Goal: Information Seeking & Learning: Find specific fact

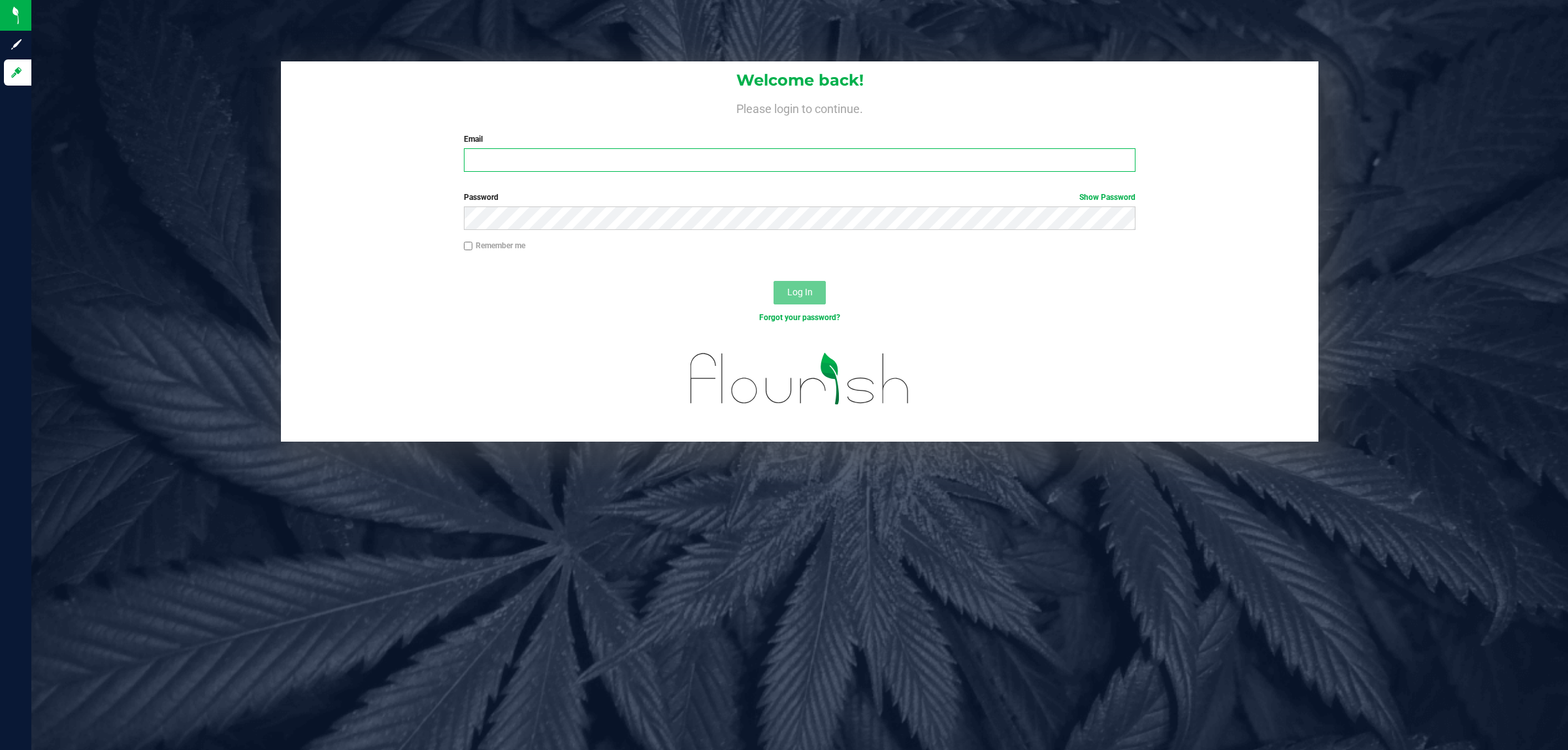
click at [542, 171] on input "Email" at bounding box center [799, 160] width 672 height 23
type input "cworden@liveparallel.com"
click at [773, 281] on button "Log In" at bounding box center [799, 293] width 52 height 23
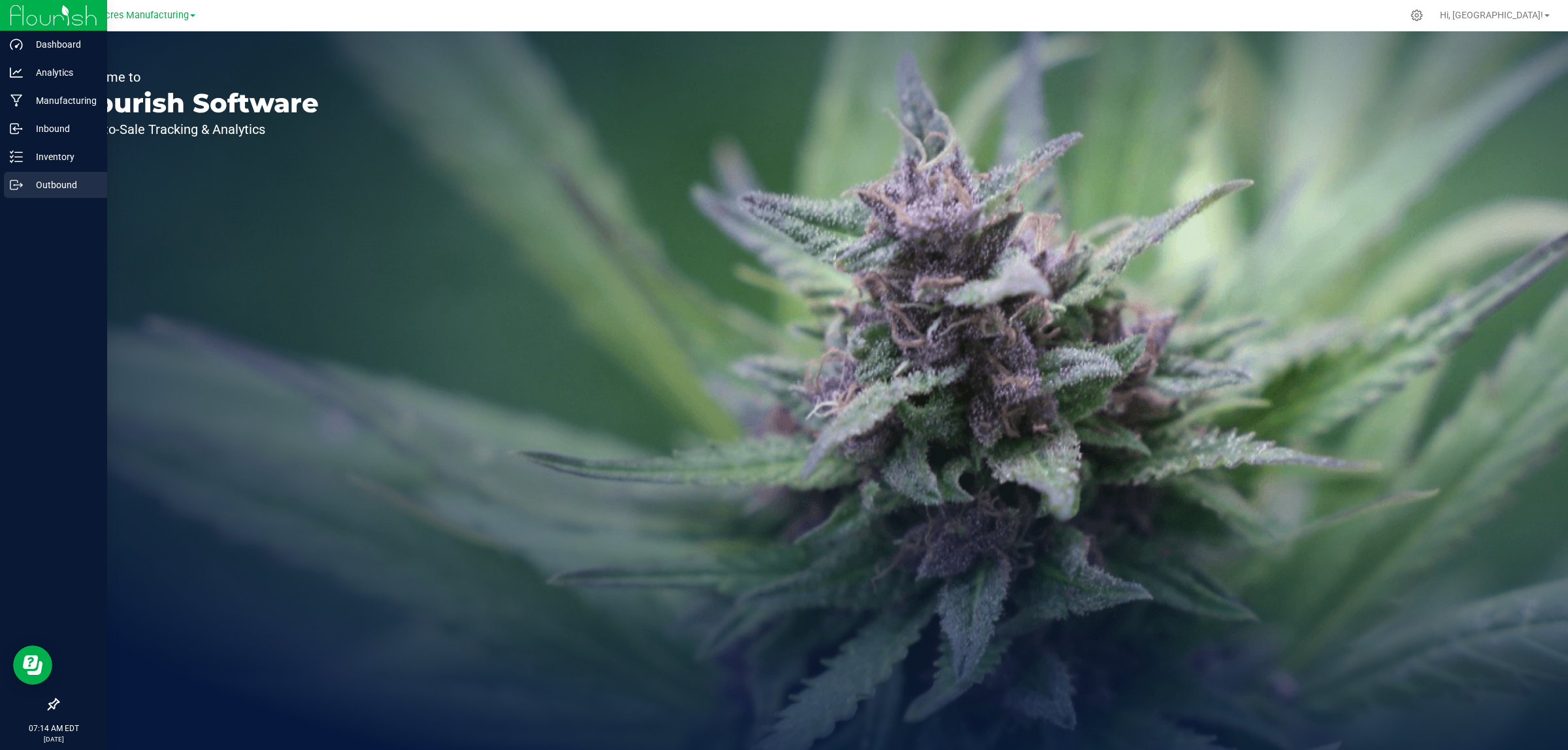
click at [20, 183] on icon at bounding box center [21, 184] width 2 height 2
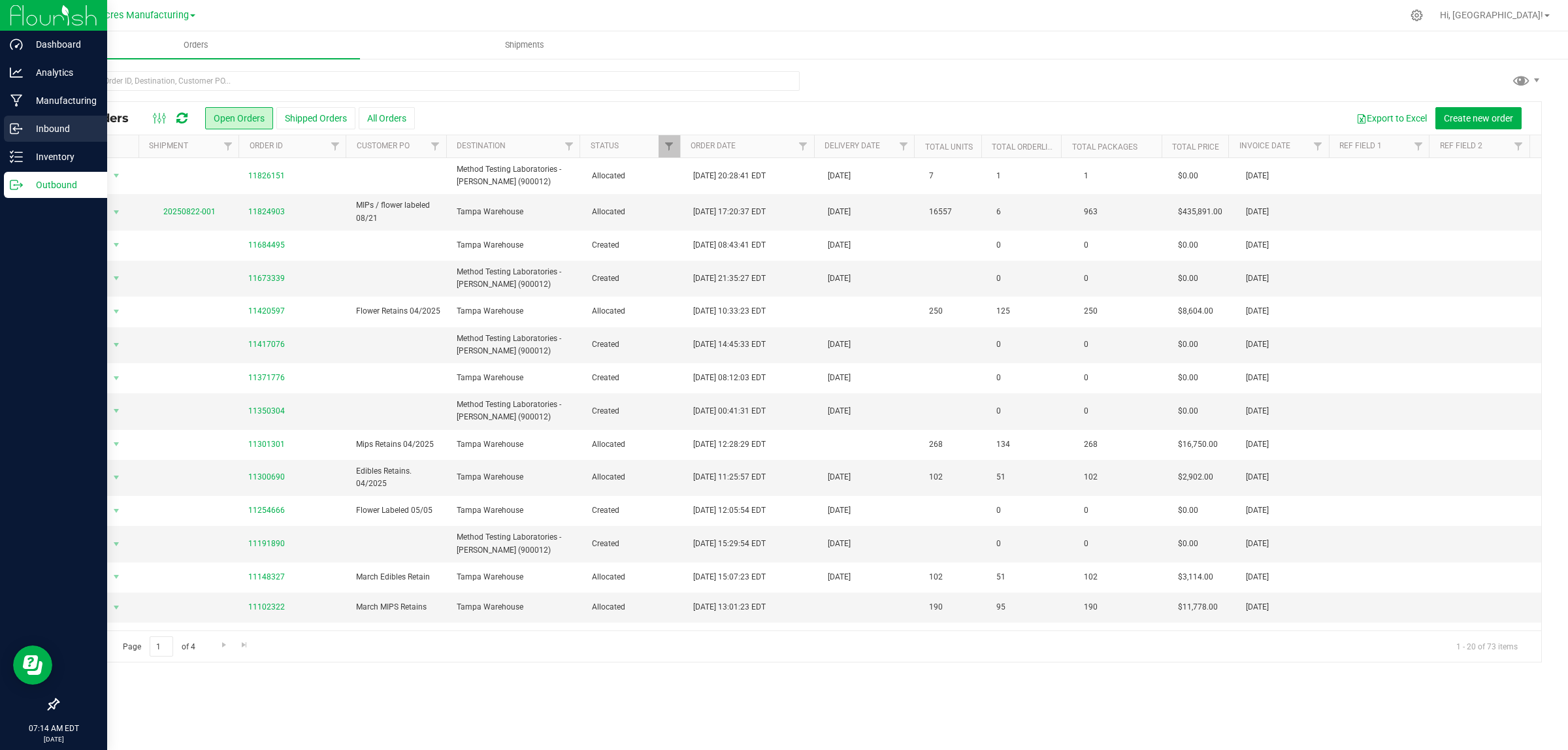
click at [48, 125] on p "Inbound" at bounding box center [62, 129] width 78 height 16
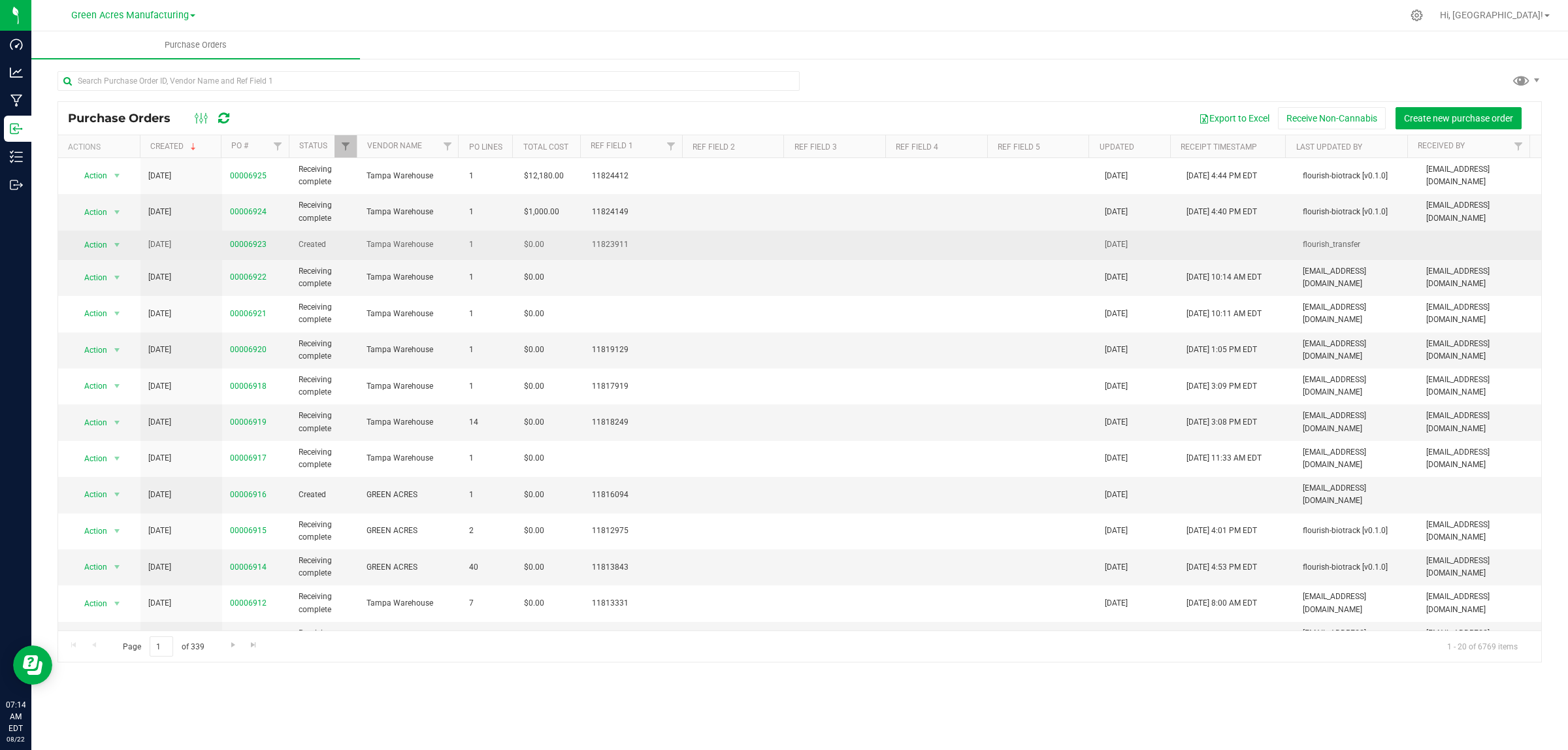
click at [248, 240] on span "00006923" at bounding box center [248, 244] width 36 height 12
click at [246, 246] on link "00006923" at bounding box center [248, 244] width 36 height 9
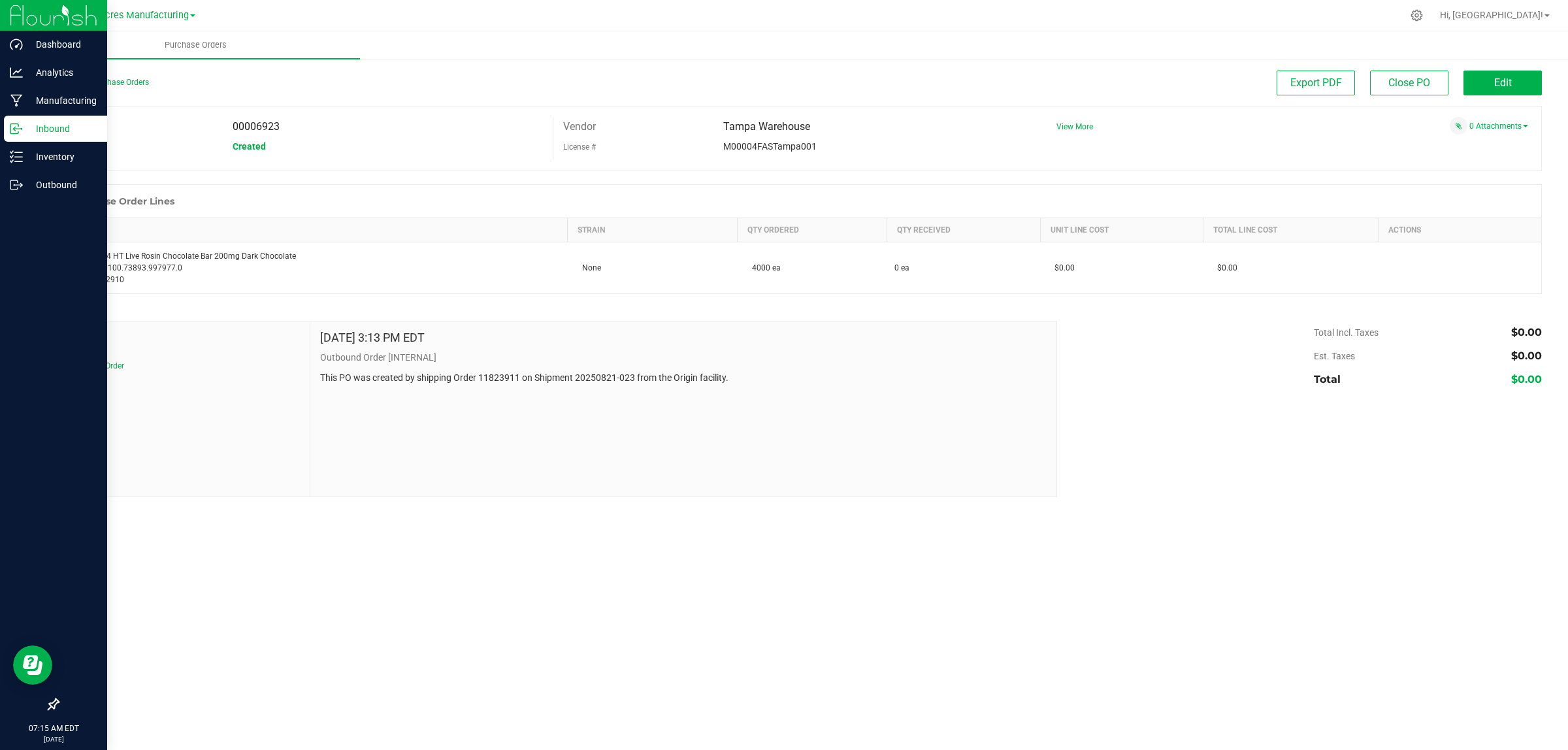
click at [24, 133] on p "Inbound" at bounding box center [62, 129] width 78 height 16
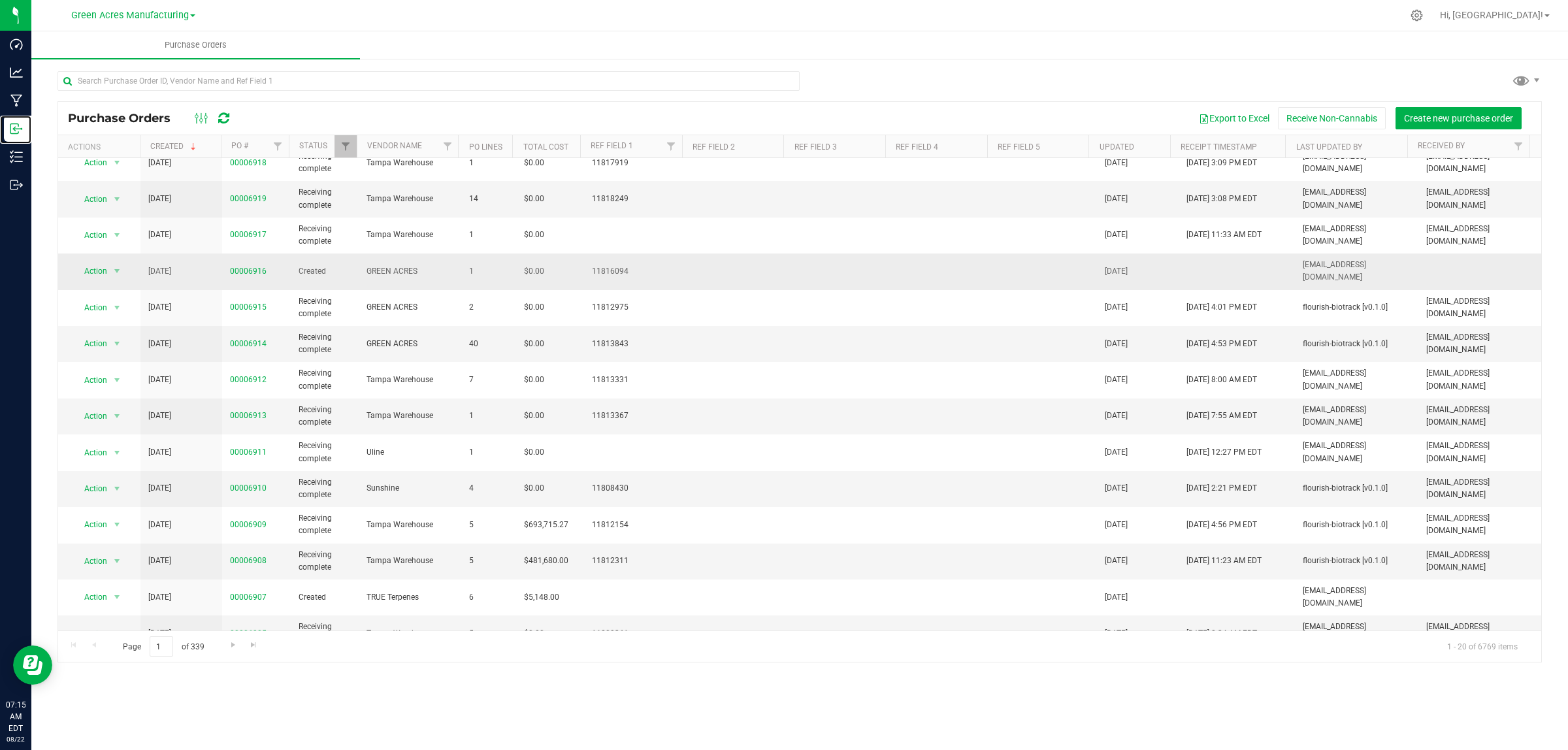
scroll to position [233, 0]
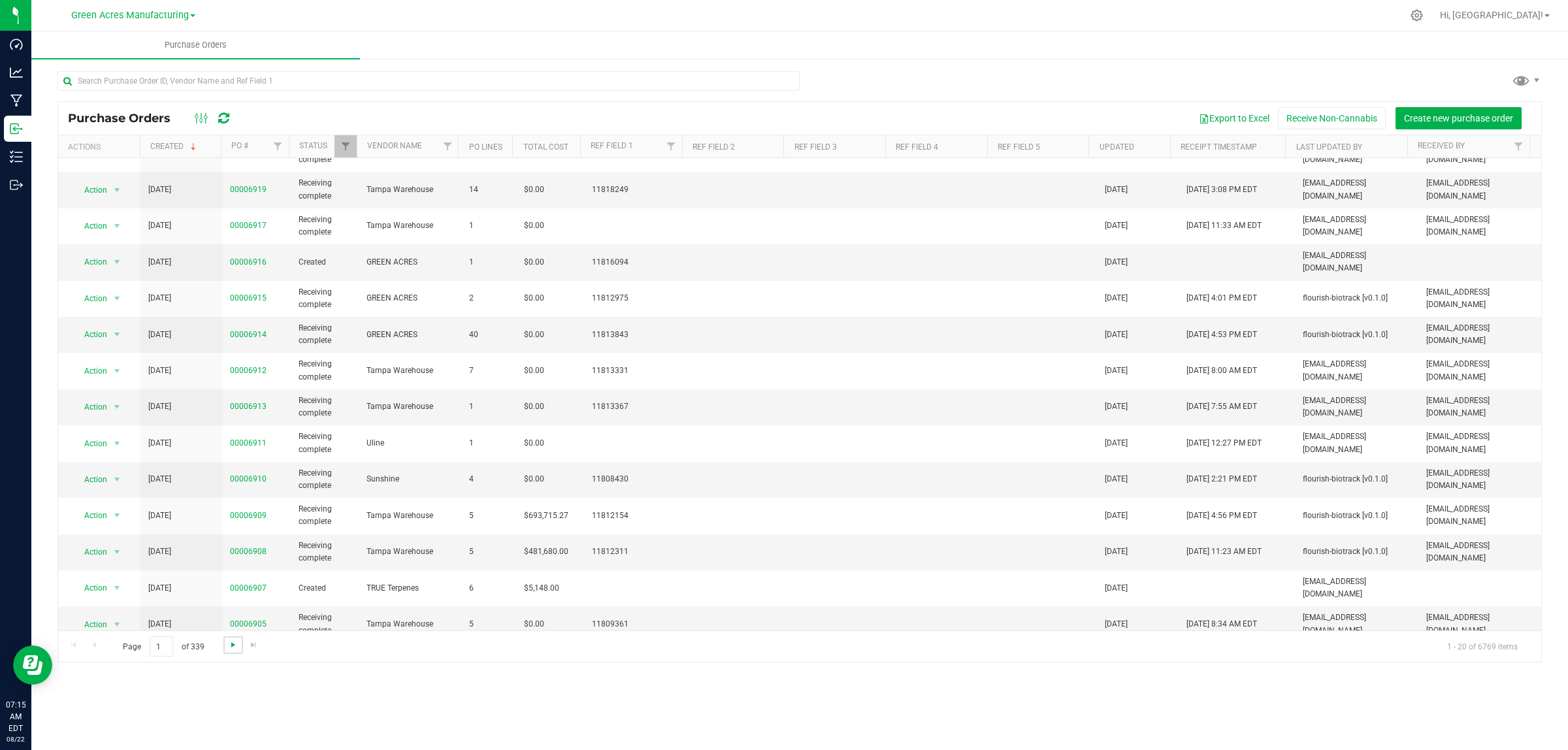
click at [232, 645] on span "Go to the next page" at bounding box center [233, 645] width 10 height 10
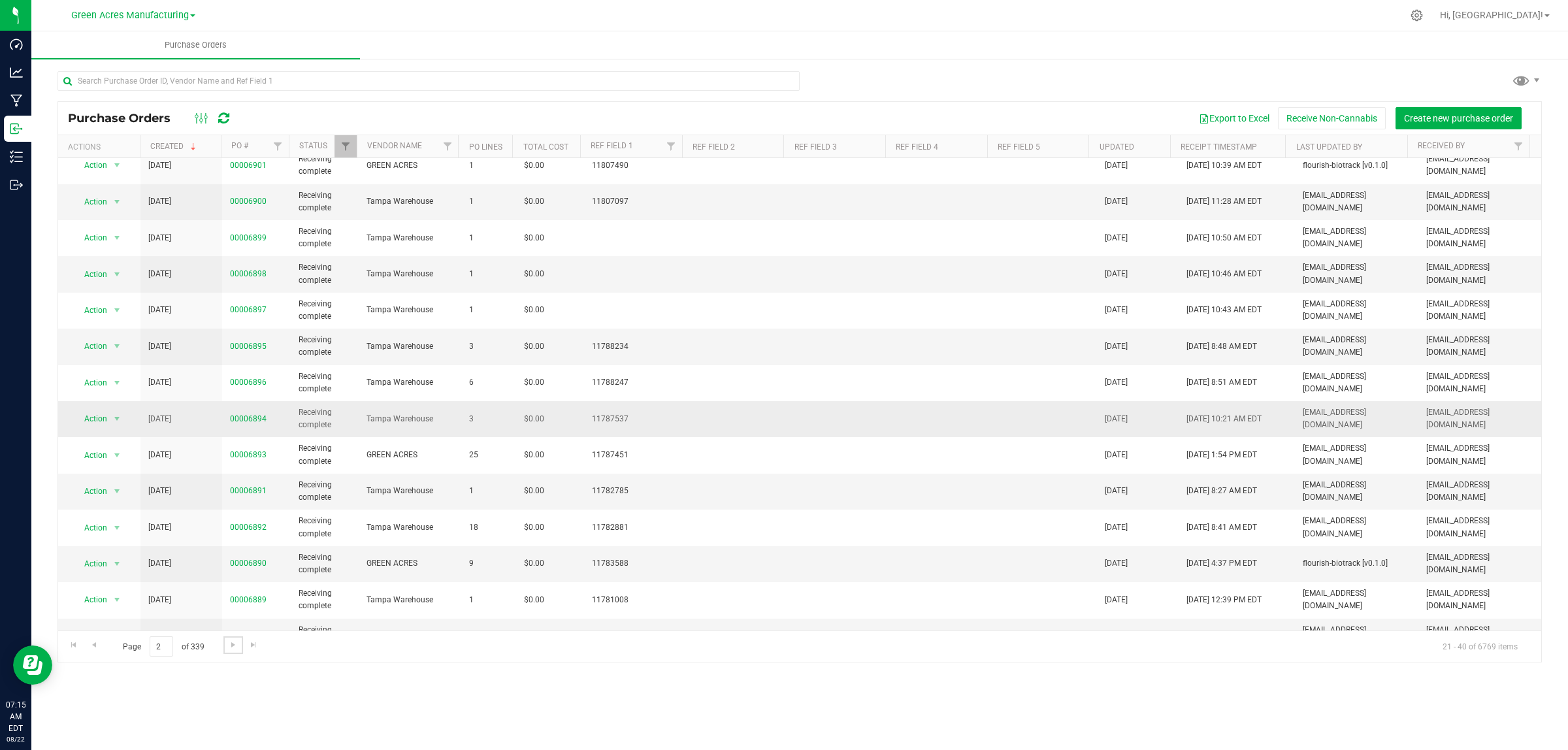
scroll to position [0, 0]
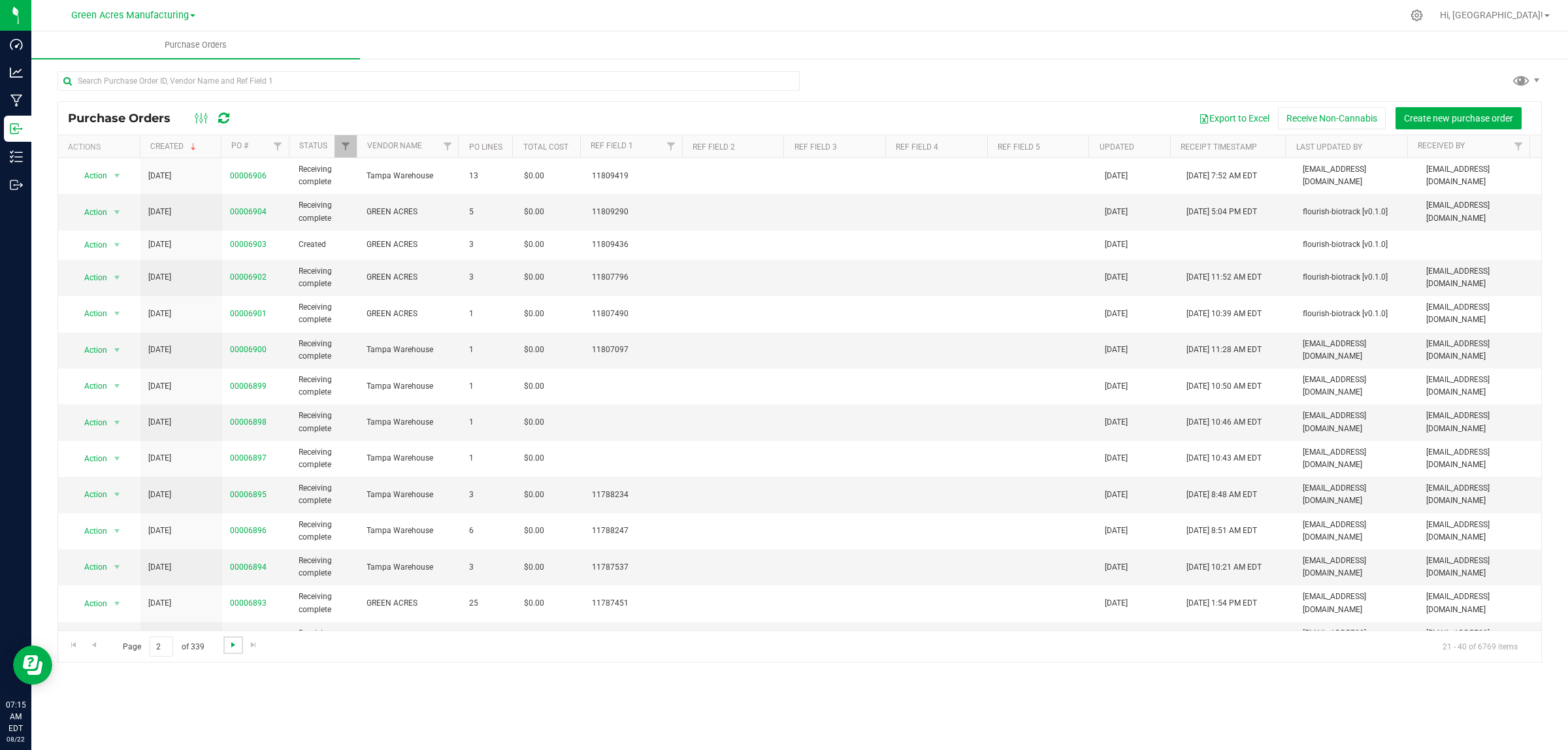
click at [230, 648] on span "Go to the next page" at bounding box center [233, 645] width 10 height 10
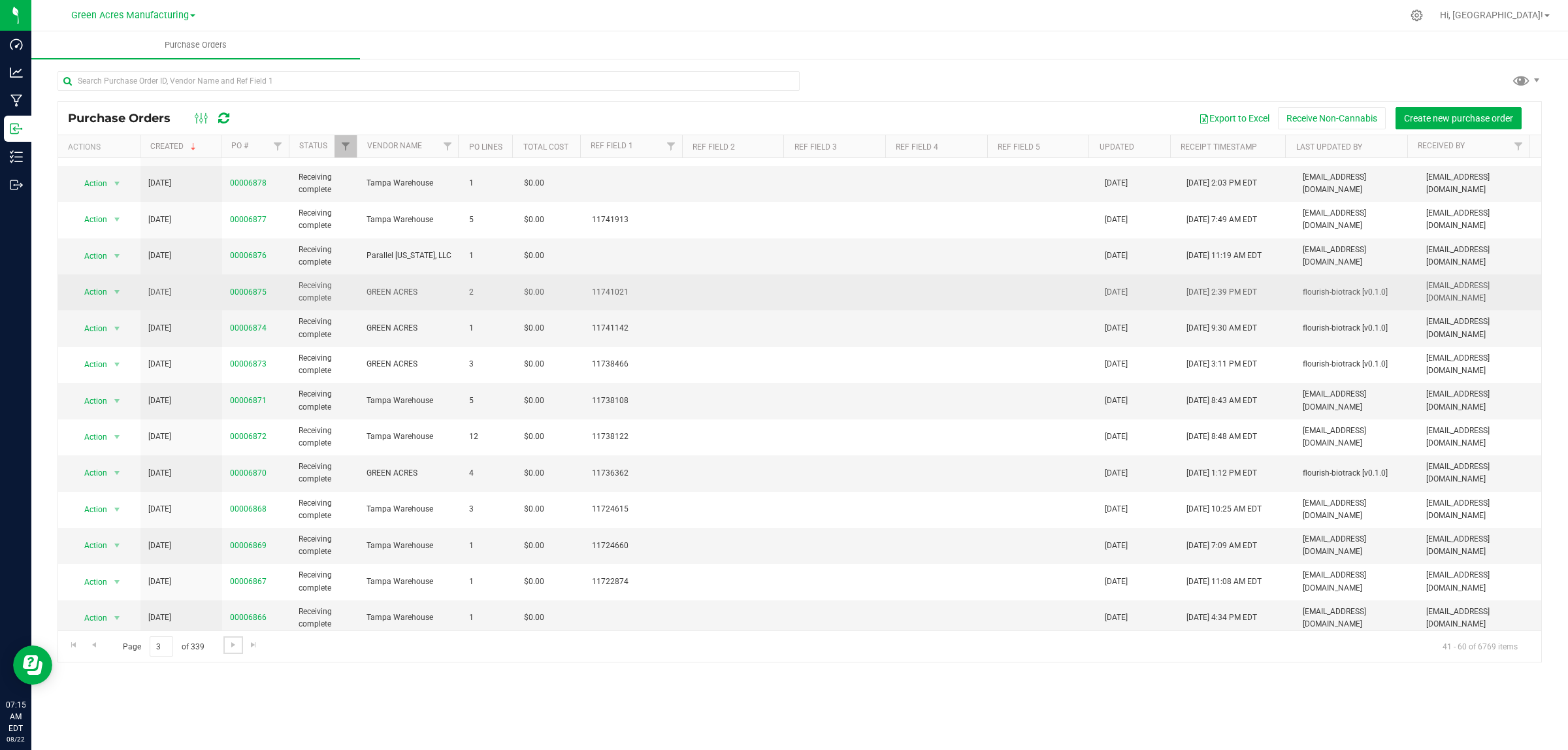
scroll to position [253, 0]
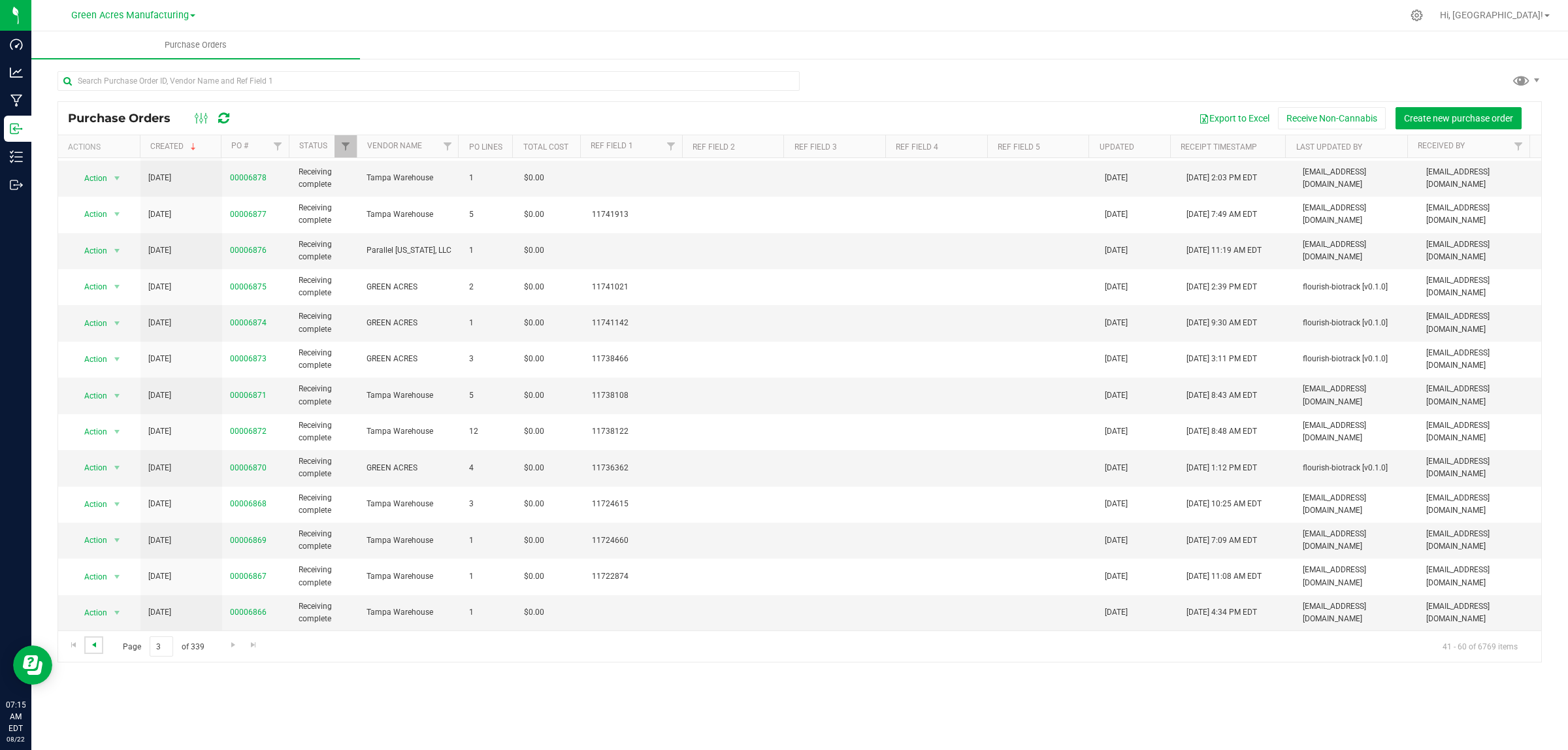
click at [98, 650] on span "Go to the previous page" at bounding box center [94, 645] width 10 height 10
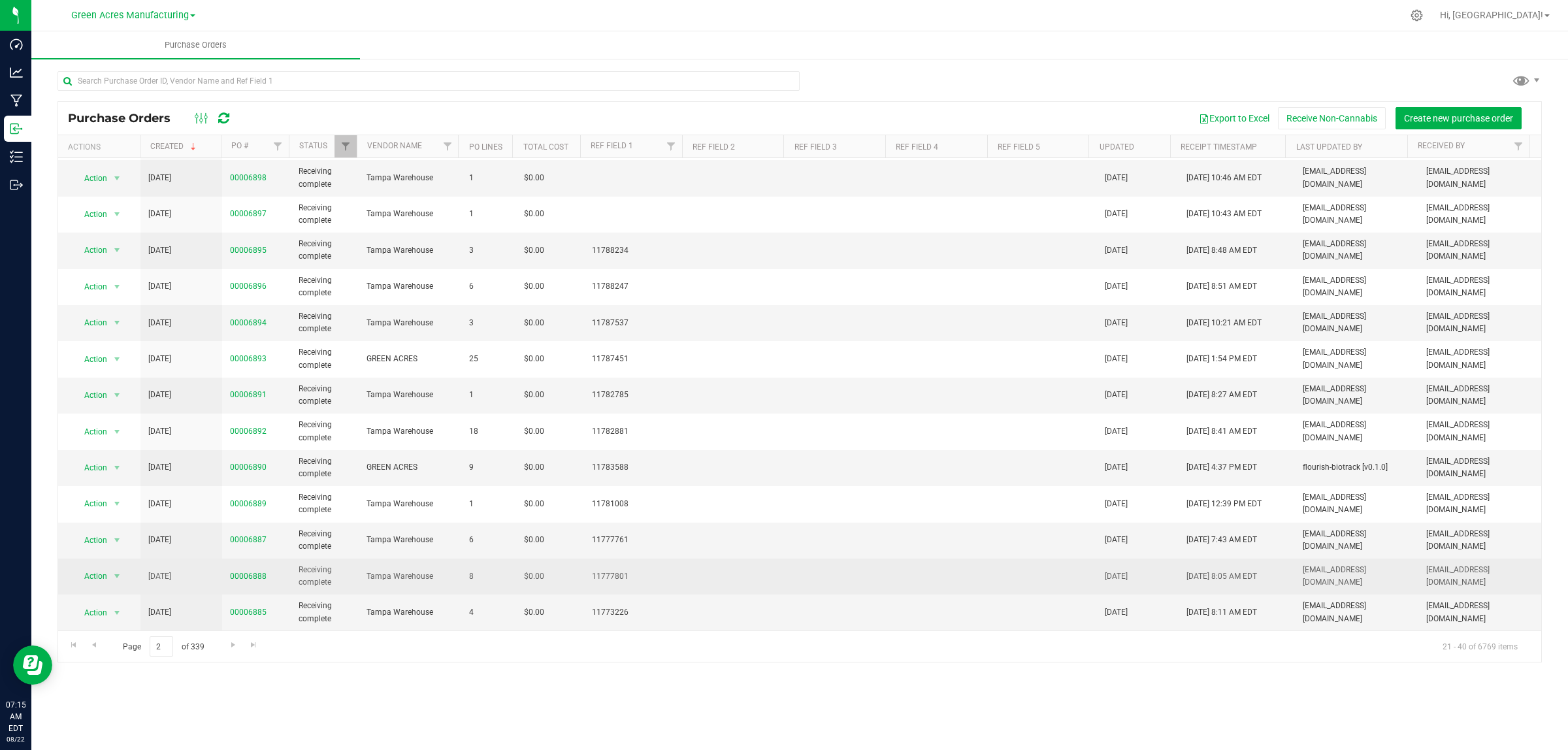
drag, startPoint x: 281, startPoint y: 629, endPoint x: 373, endPoint y: 594, distance: 98.4
click at [378, 599] on tbody "Action Action Close purchase order Edit purchase order PO audit log Re-order Vi…" at bounding box center [799, 272] width 1483 height 717
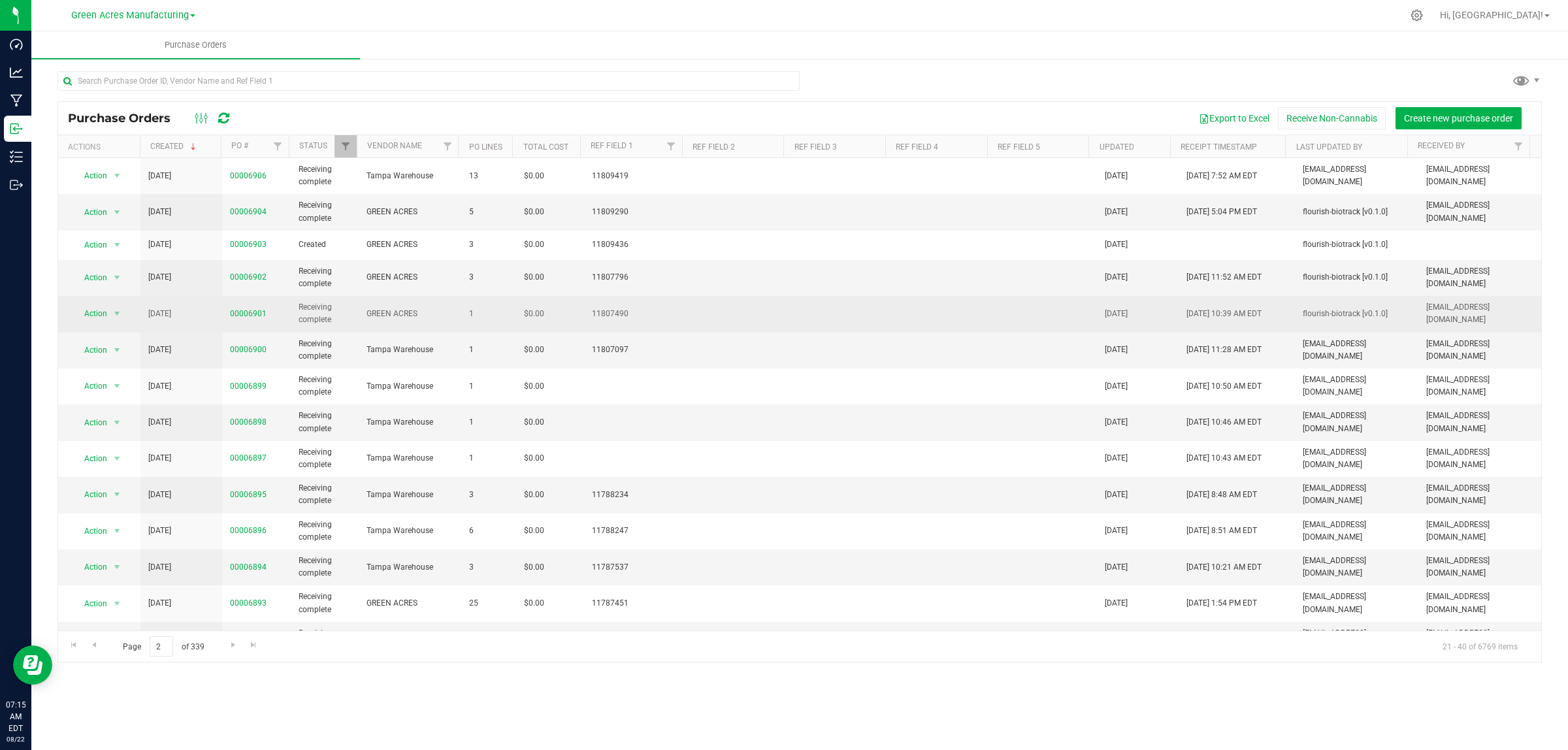
click at [883, 312] on td at bounding box center [840, 313] width 102 height 36
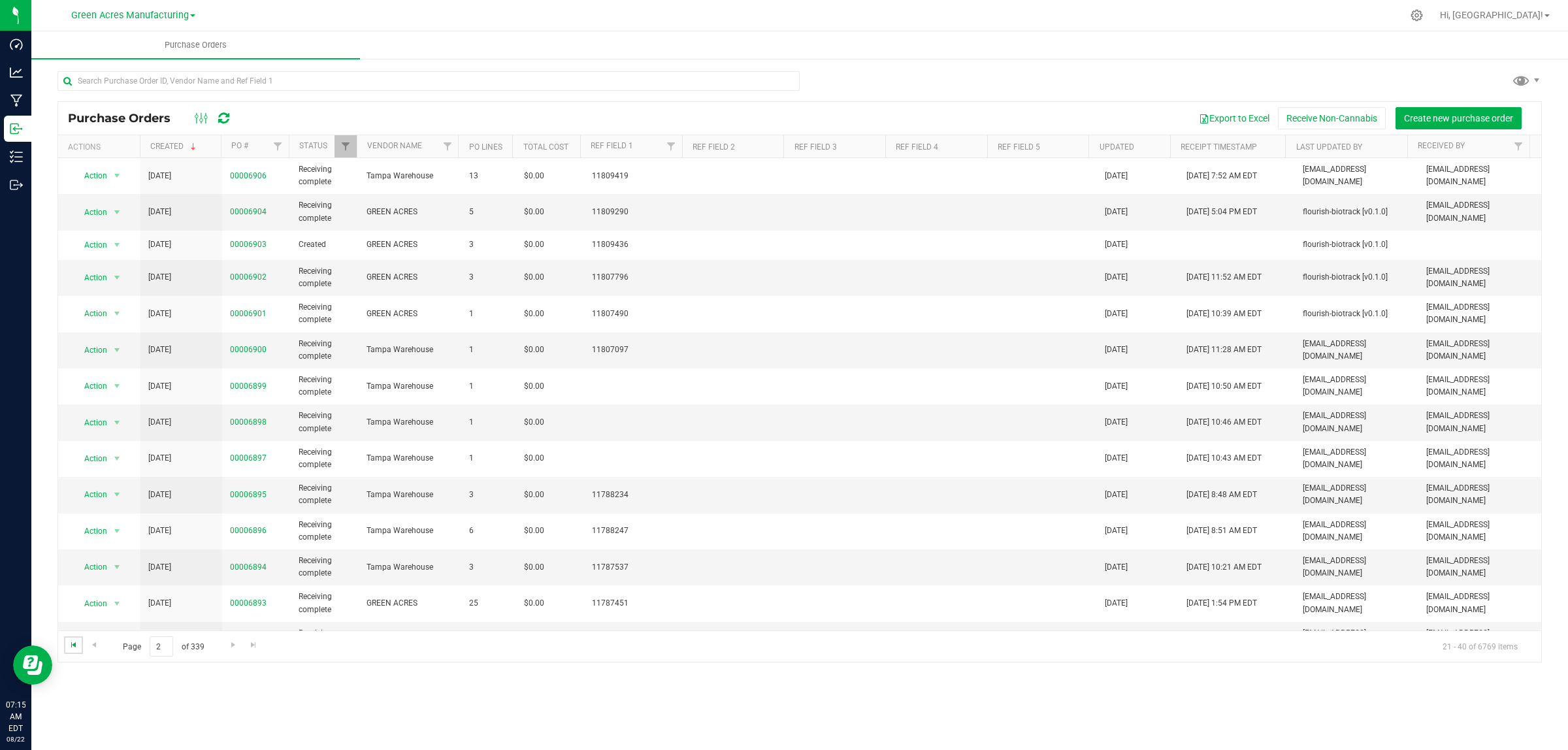
click at [74, 645] on span "Go to the first page" at bounding box center [73, 645] width 10 height 10
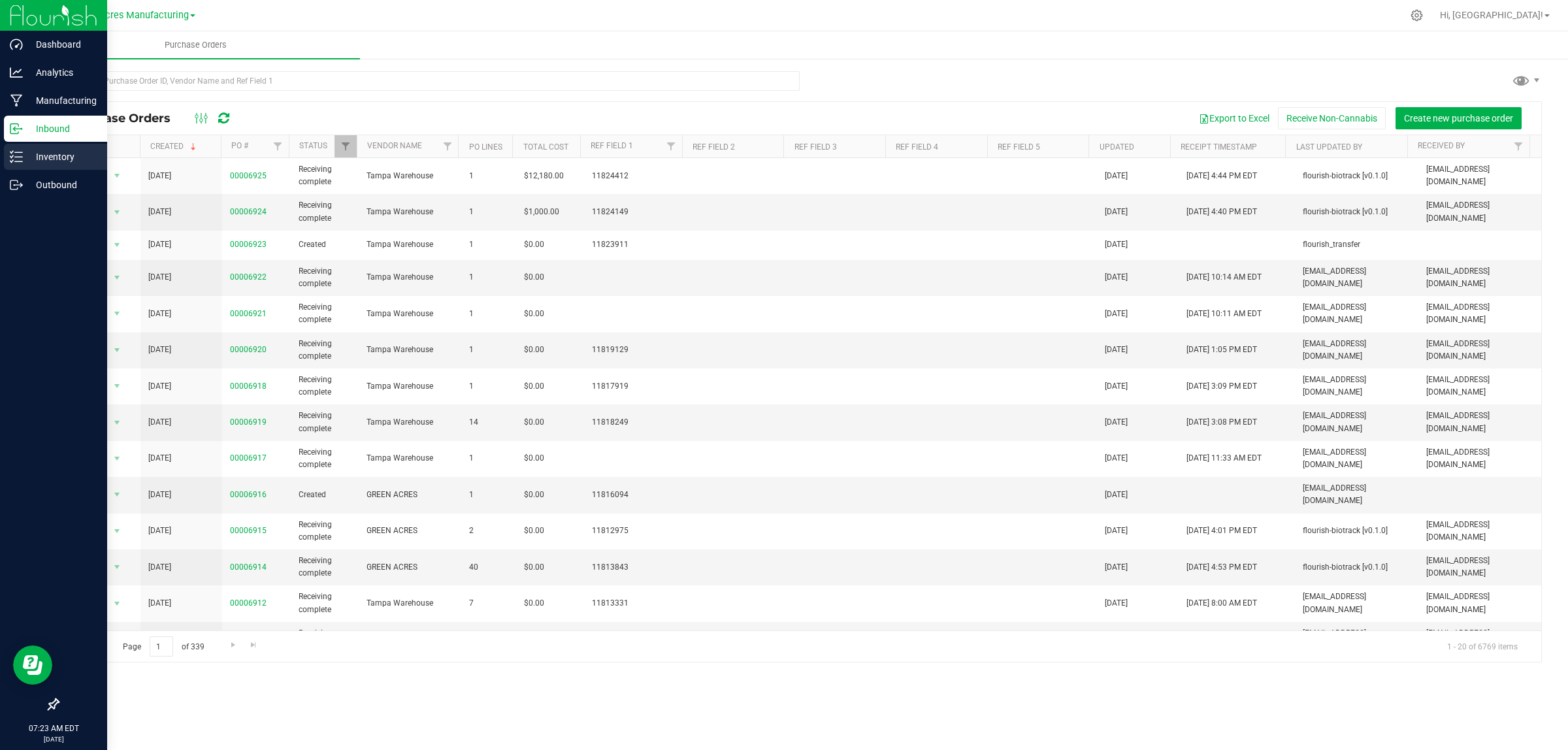
click at [23, 161] on p "Inventory" at bounding box center [62, 157] width 78 height 16
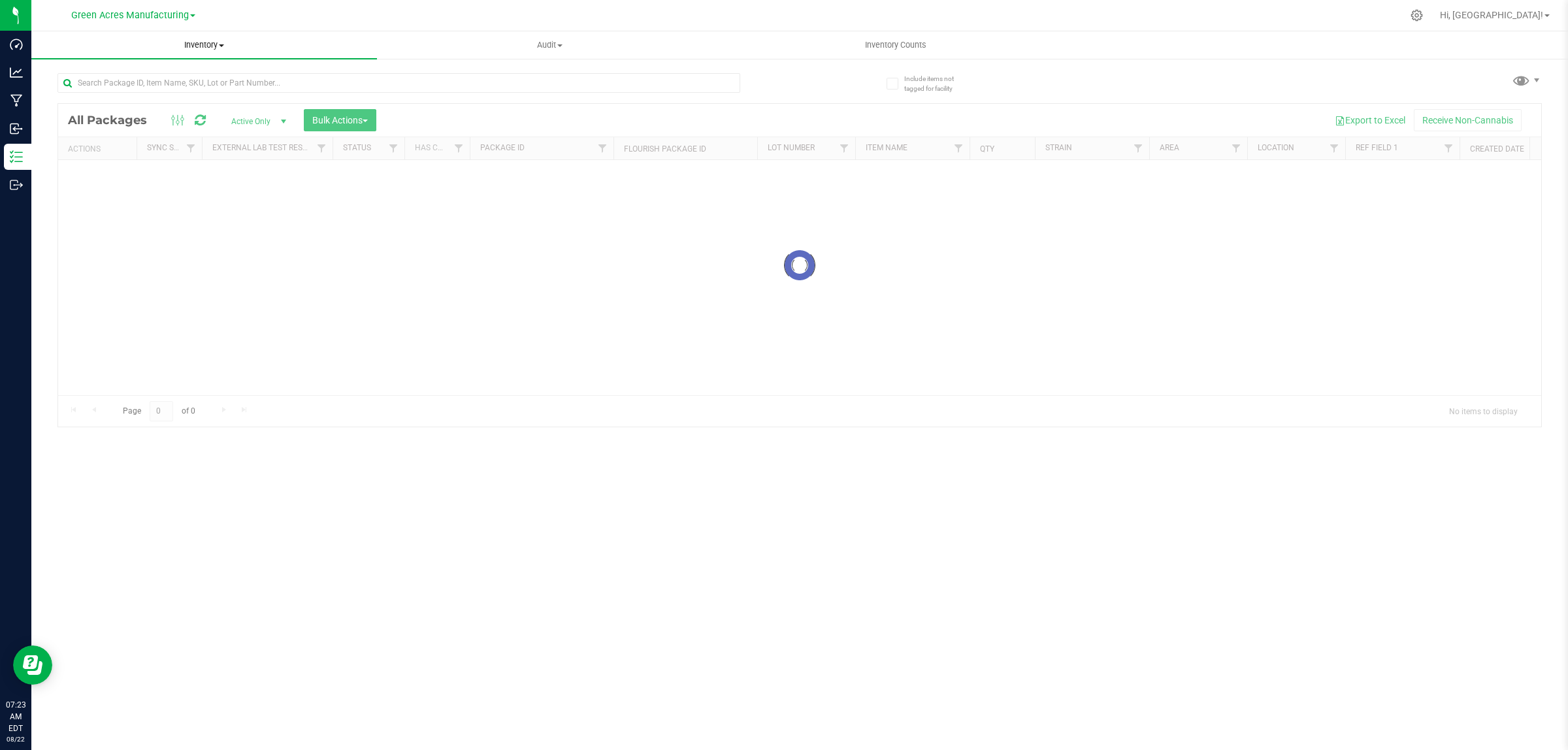
click at [195, 41] on span "Inventory" at bounding box center [204, 45] width 346 height 12
click at [82, 92] on span "All inventory" at bounding box center [75, 94] width 88 height 11
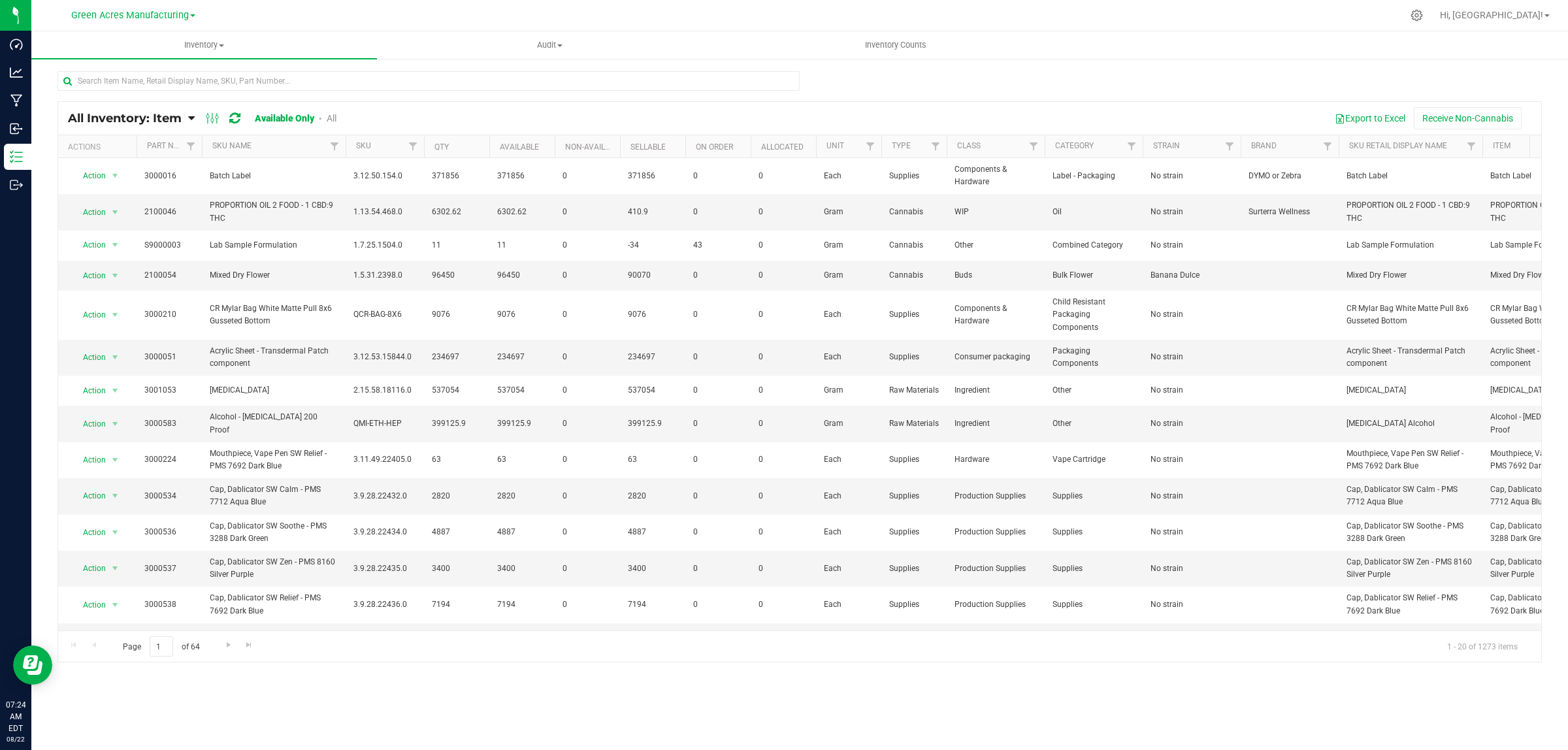
click at [166, 115] on span "All Inventory: Item" at bounding box center [125, 118] width 113 height 15
click at [98, 217] on span "Item by Location" at bounding box center [97, 215] width 71 height 11
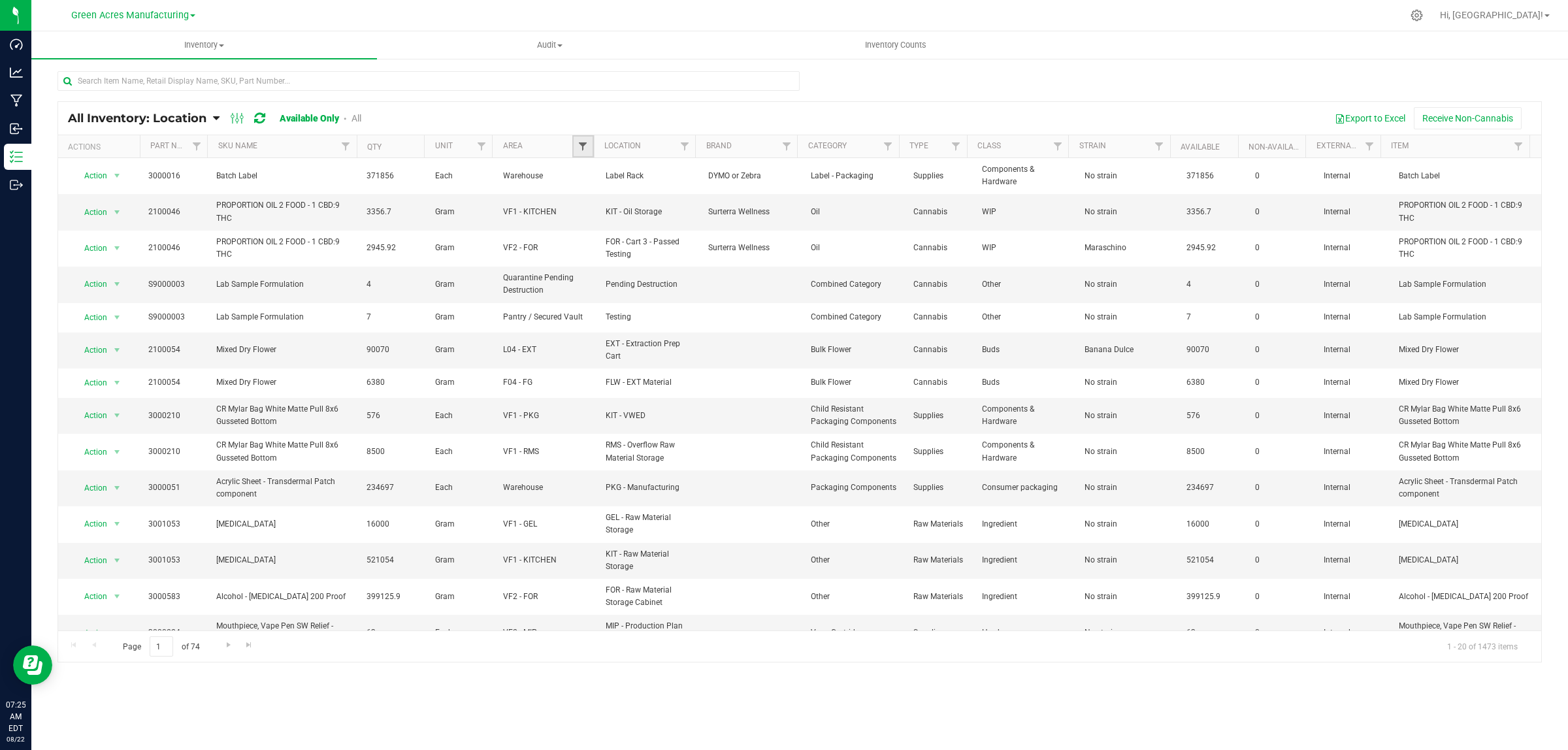
click at [588, 148] on span "Filter" at bounding box center [583, 146] width 10 height 10
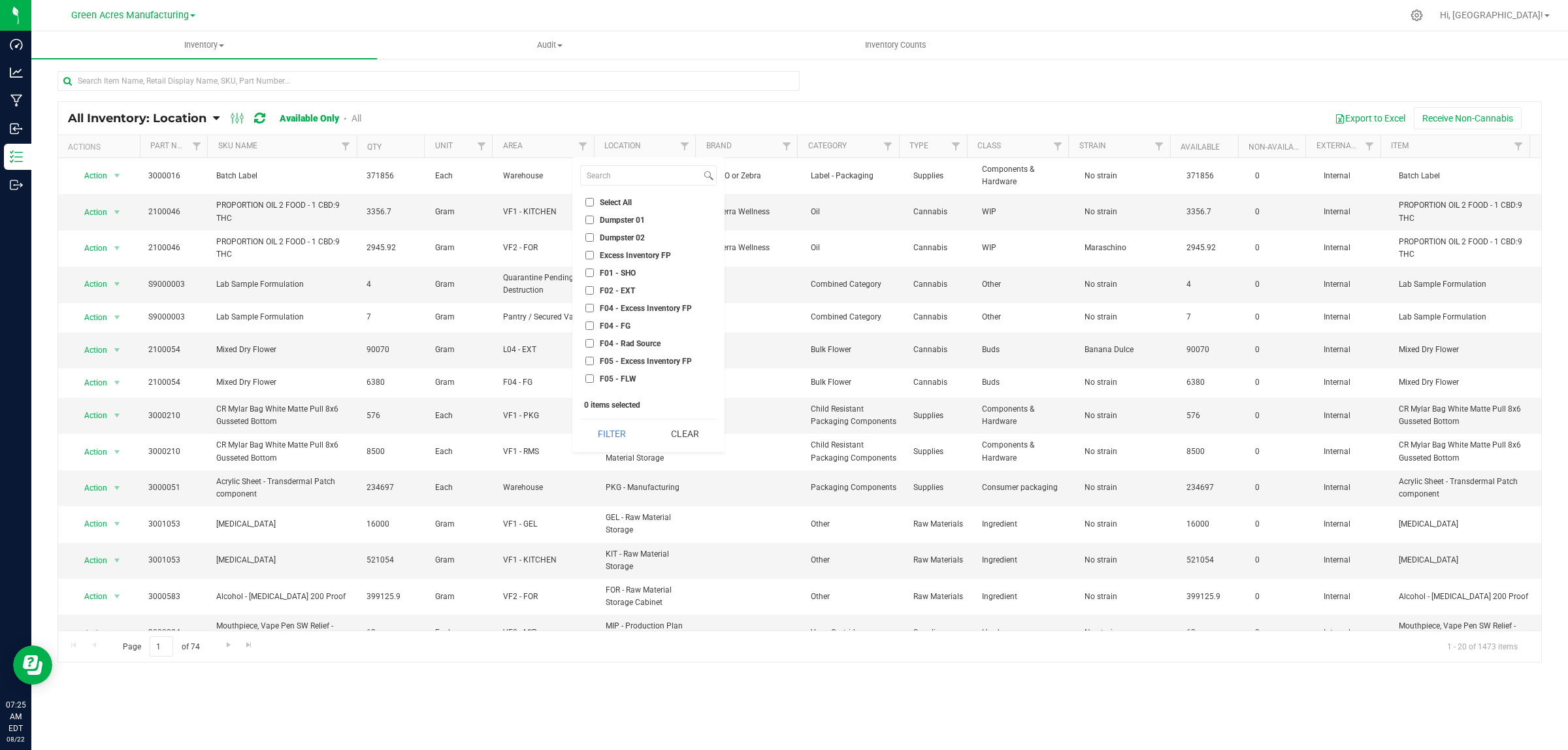
click at [622, 201] on span "Select All" at bounding box center [615, 202] width 32 height 8
click at [594, 201] on input "Select All" at bounding box center [590, 202] width 9 height 9
checkbox input "true"
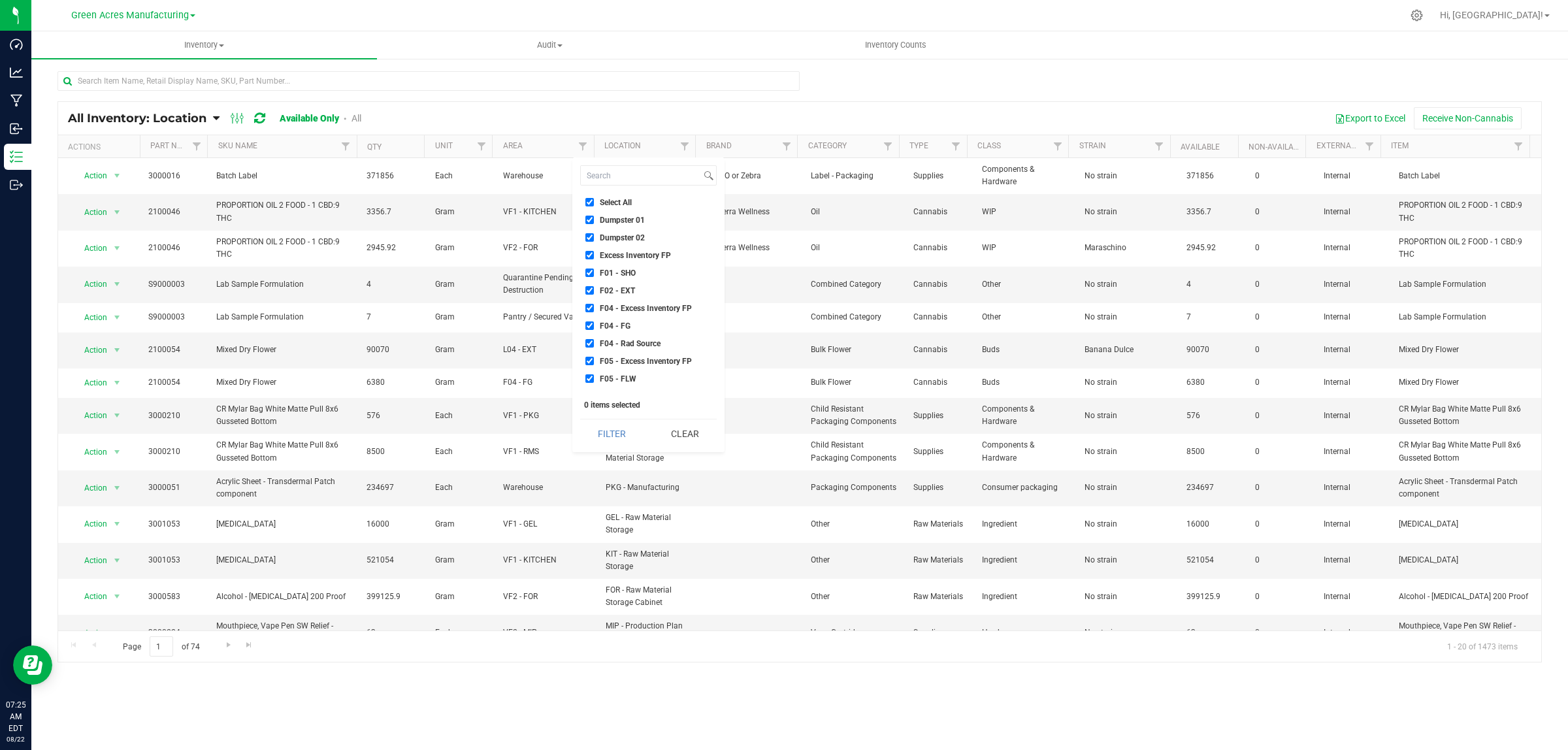
checkbox input "true"
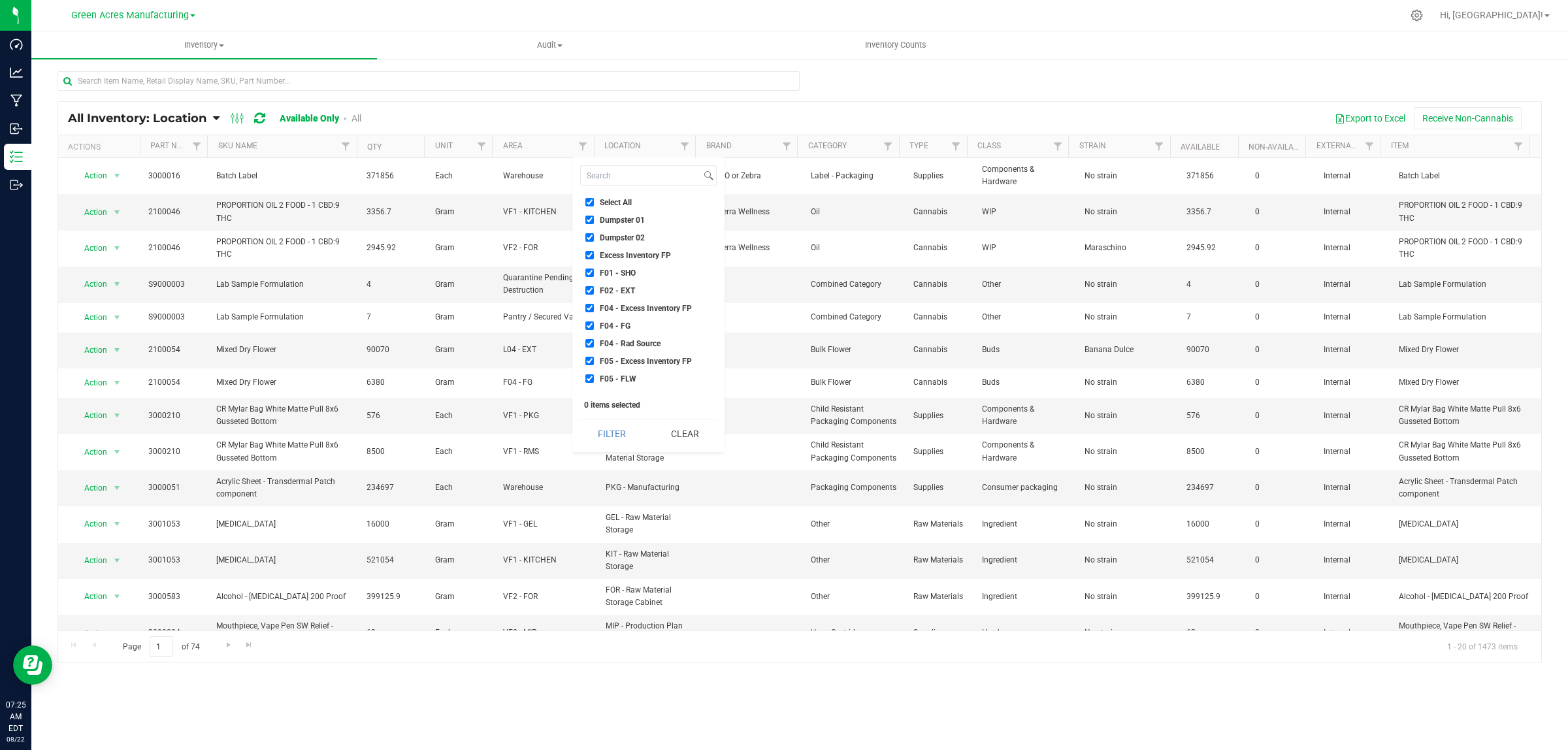
checkbox input "true"
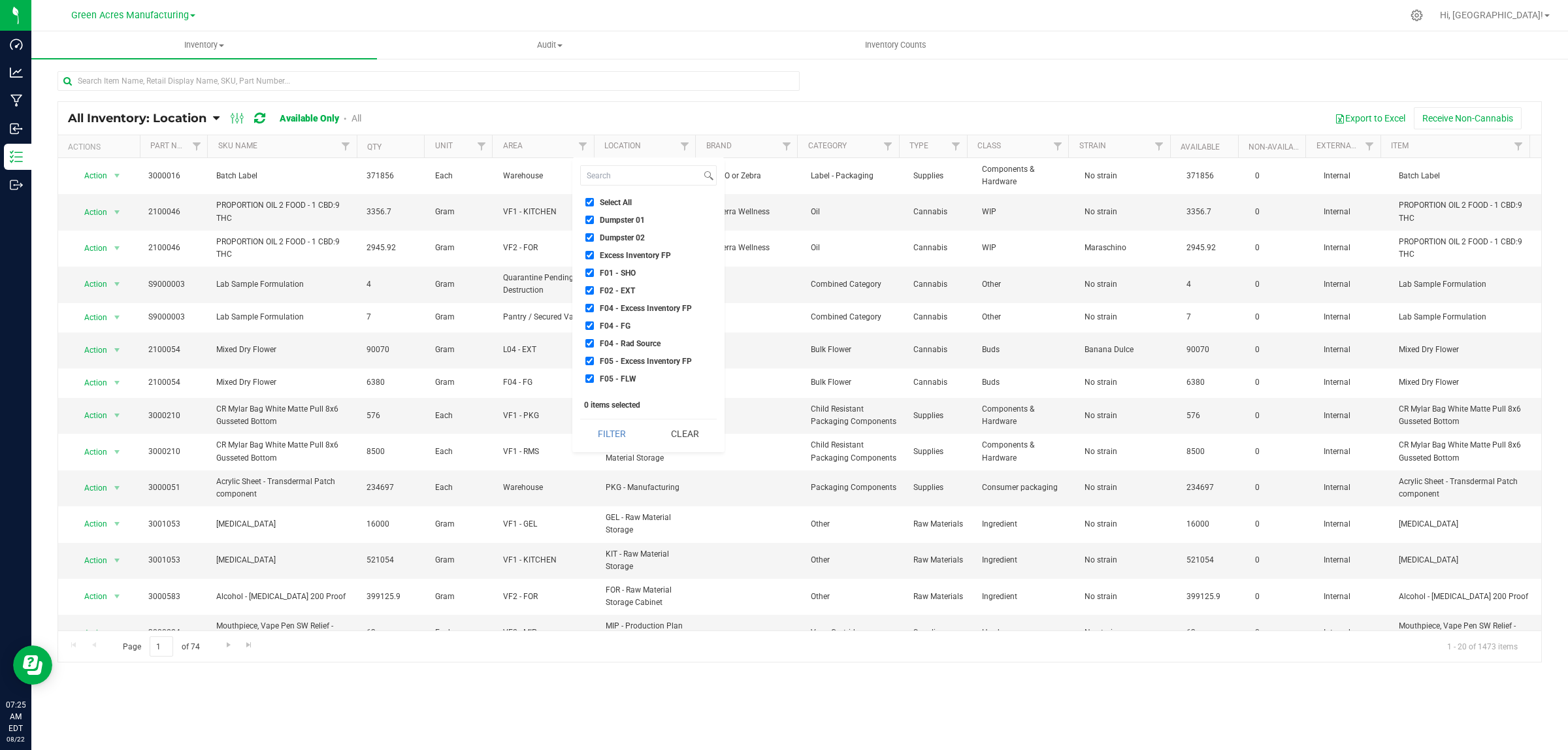
checkbox input "true"
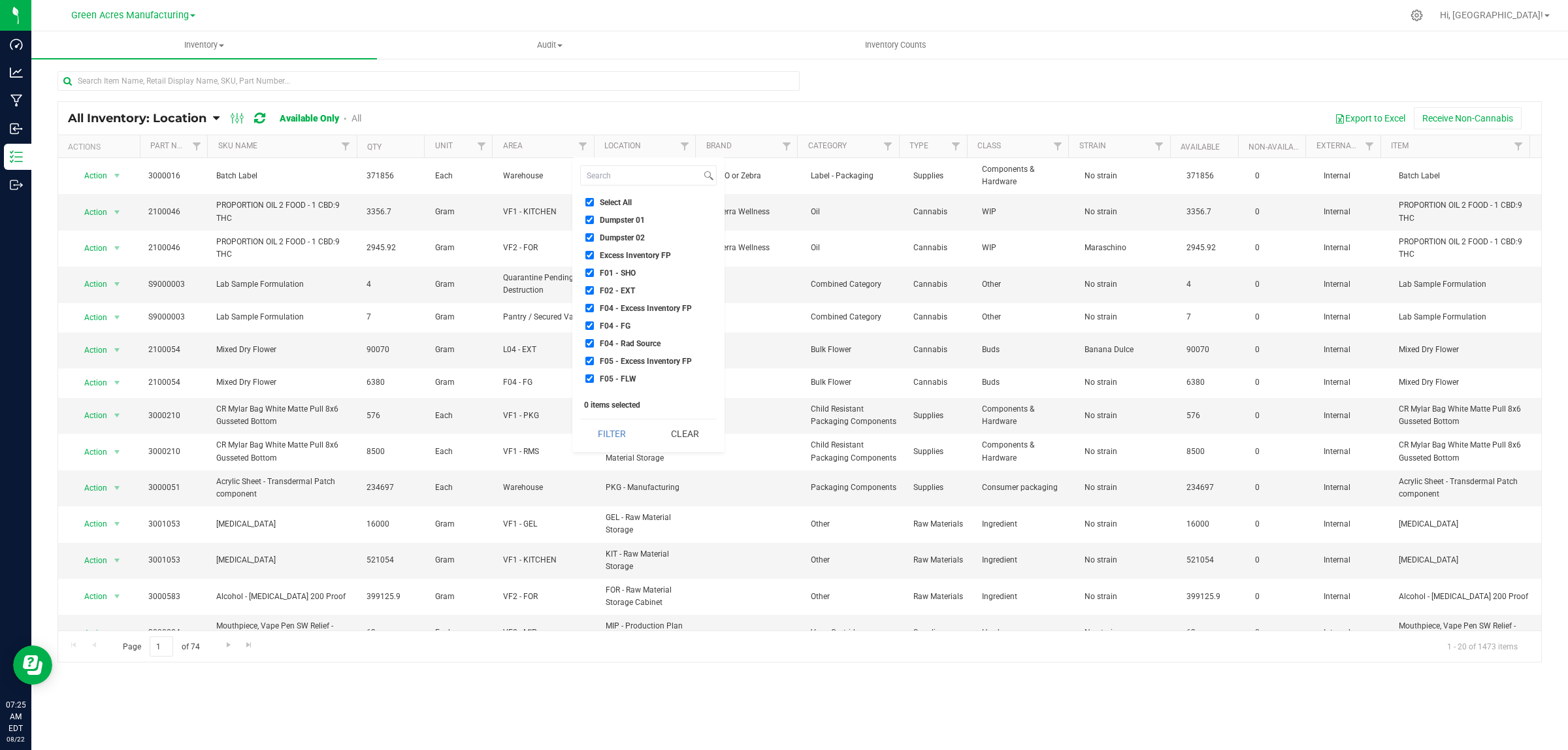
checkbox input "true"
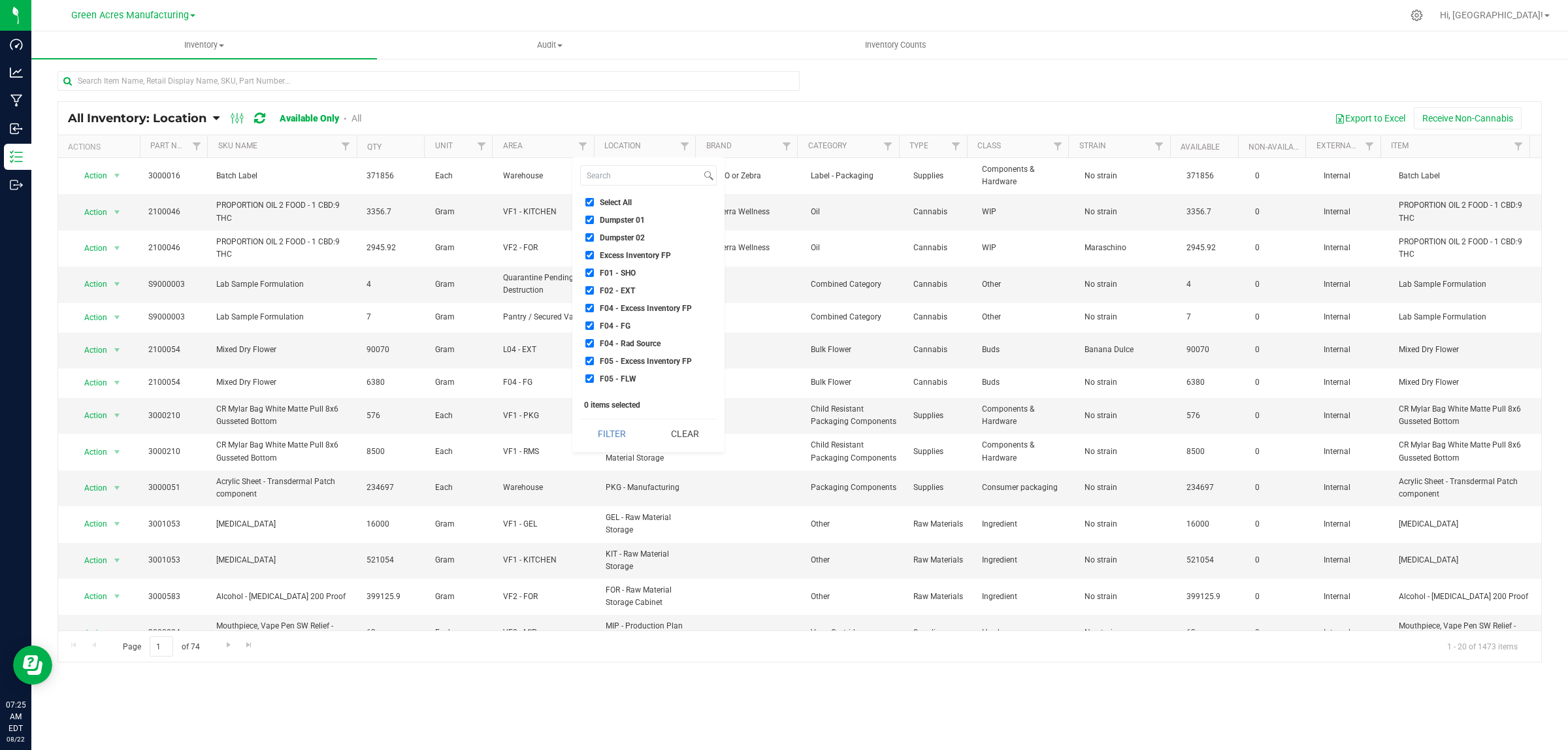
checkbox input "true"
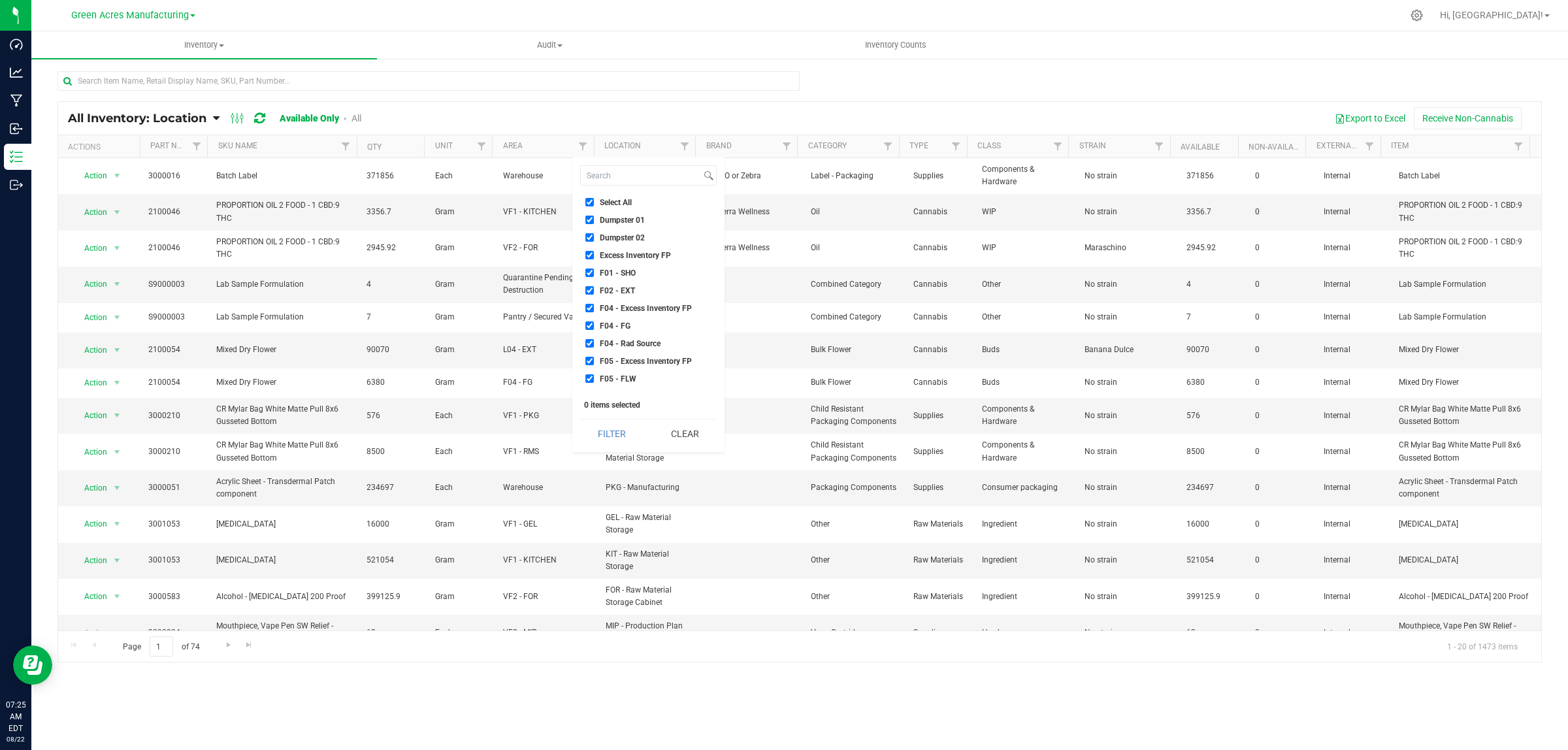
checkbox input "true"
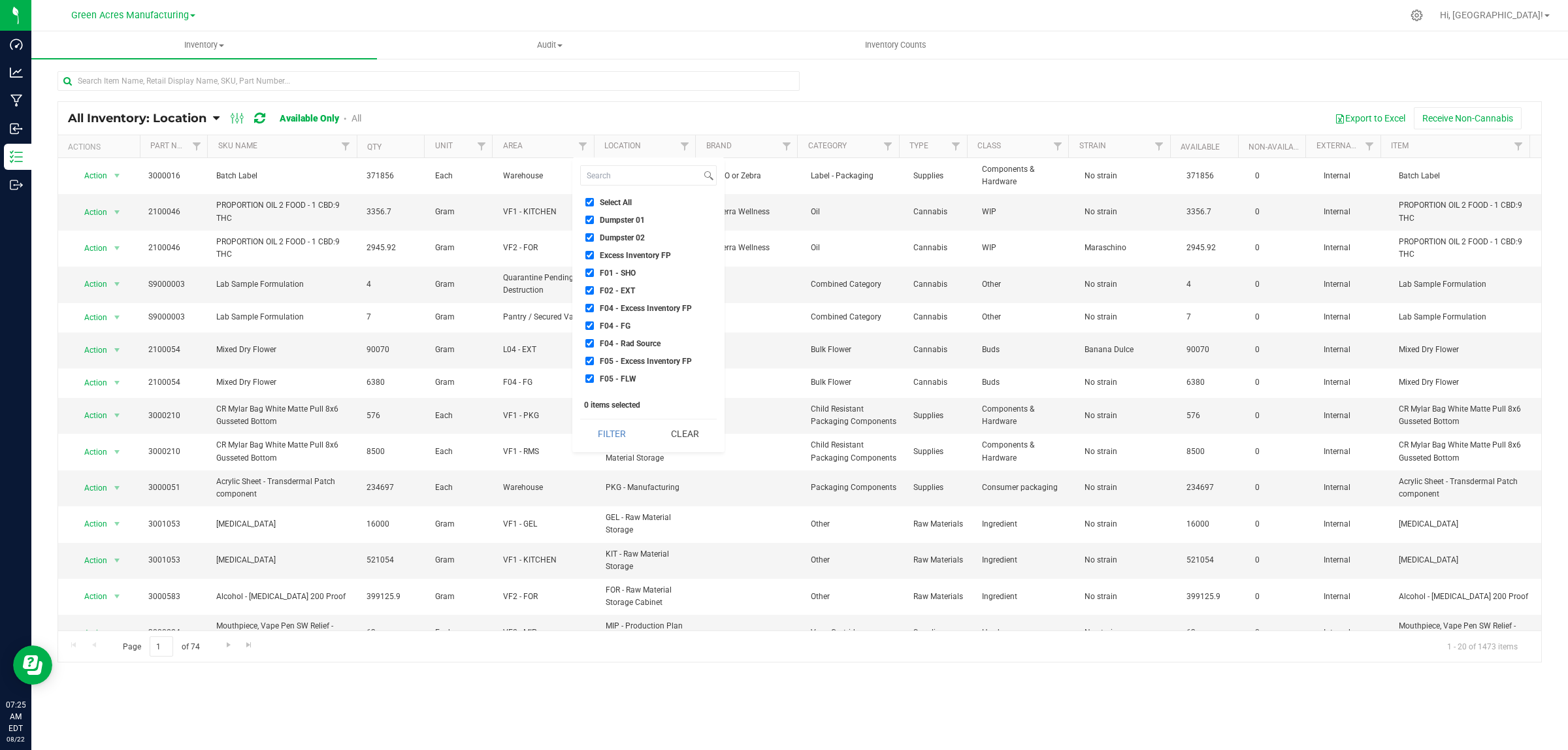
checkbox input "true"
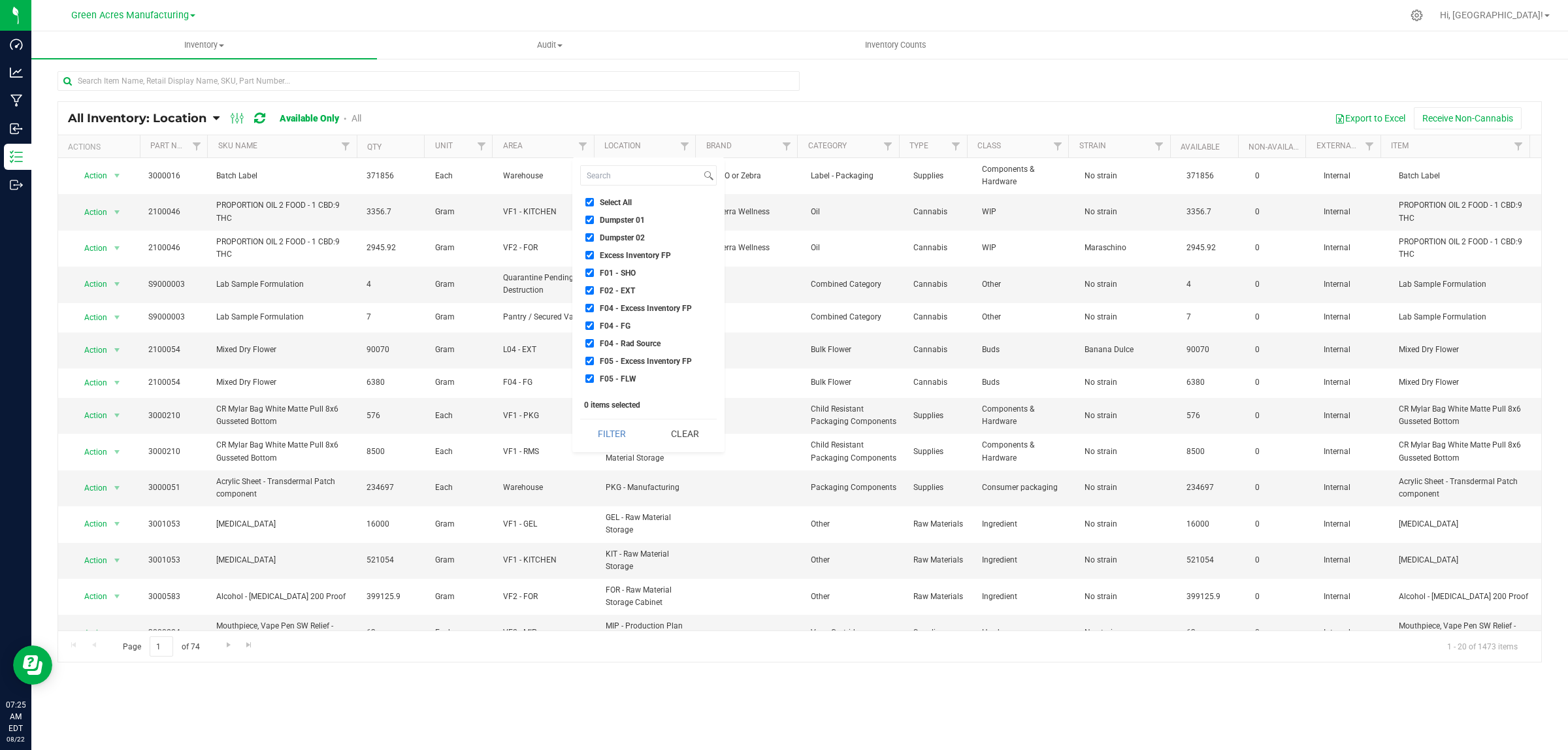
checkbox input "true"
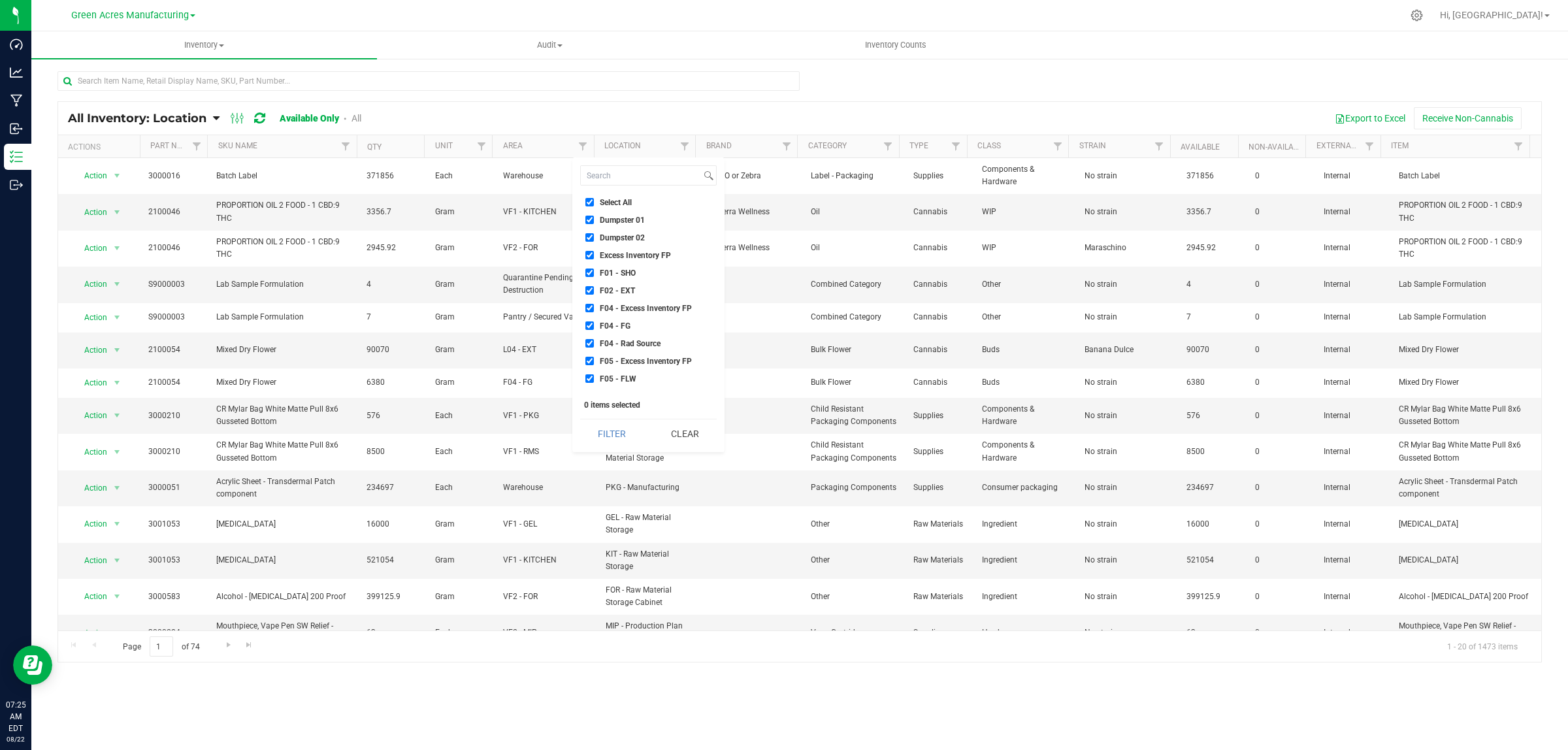
checkbox input "true"
click at [660, 235] on span "Failed Test Quarantine" at bounding box center [638, 233] width 77 height 8
click at [594, 235] on input "Failed Test Quarantine" at bounding box center [590, 233] width 9 height 9
checkbox input "false"
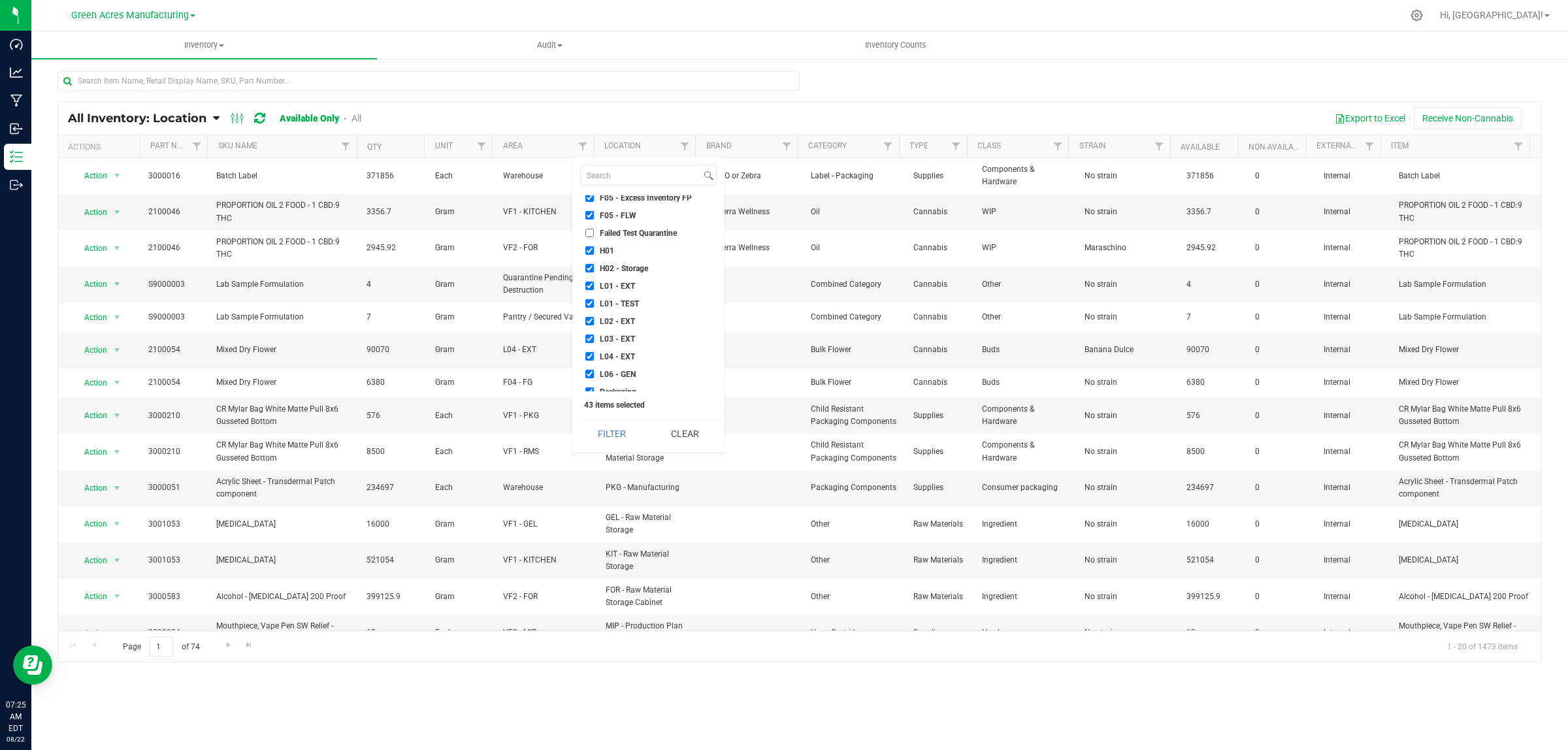
checkbox input "false"
drag, startPoint x: 624, startPoint y: 292, endPoint x: 618, endPoint y: 311, distance: 19.9
click at [624, 292] on li "Quarantine" at bounding box center [648, 299] width 137 height 14
click at [618, 318] on span "Quarantine Finished Goods" at bounding box center [647, 317] width 94 height 8
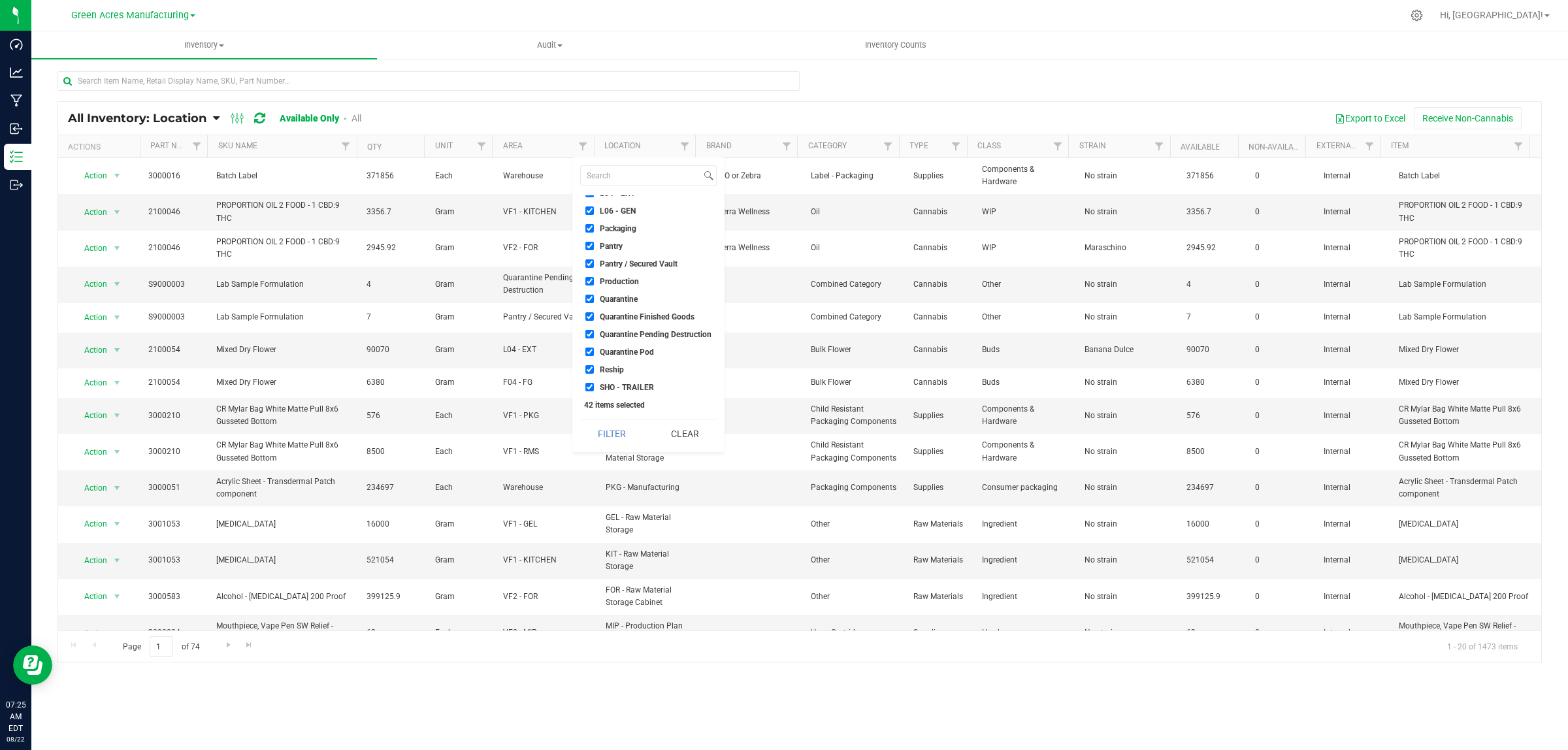
click at [594, 318] on input "Quarantine Finished Goods" at bounding box center [590, 317] width 9 height 9
checkbox input "false"
click at [618, 331] on span "Quarantine Pending Destruction" at bounding box center [655, 334] width 112 height 8
click at [594, 330] on input "Quarantine Pending Destruction" at bounding box center [590, 334] width 9 height 9
checkbox input "false"
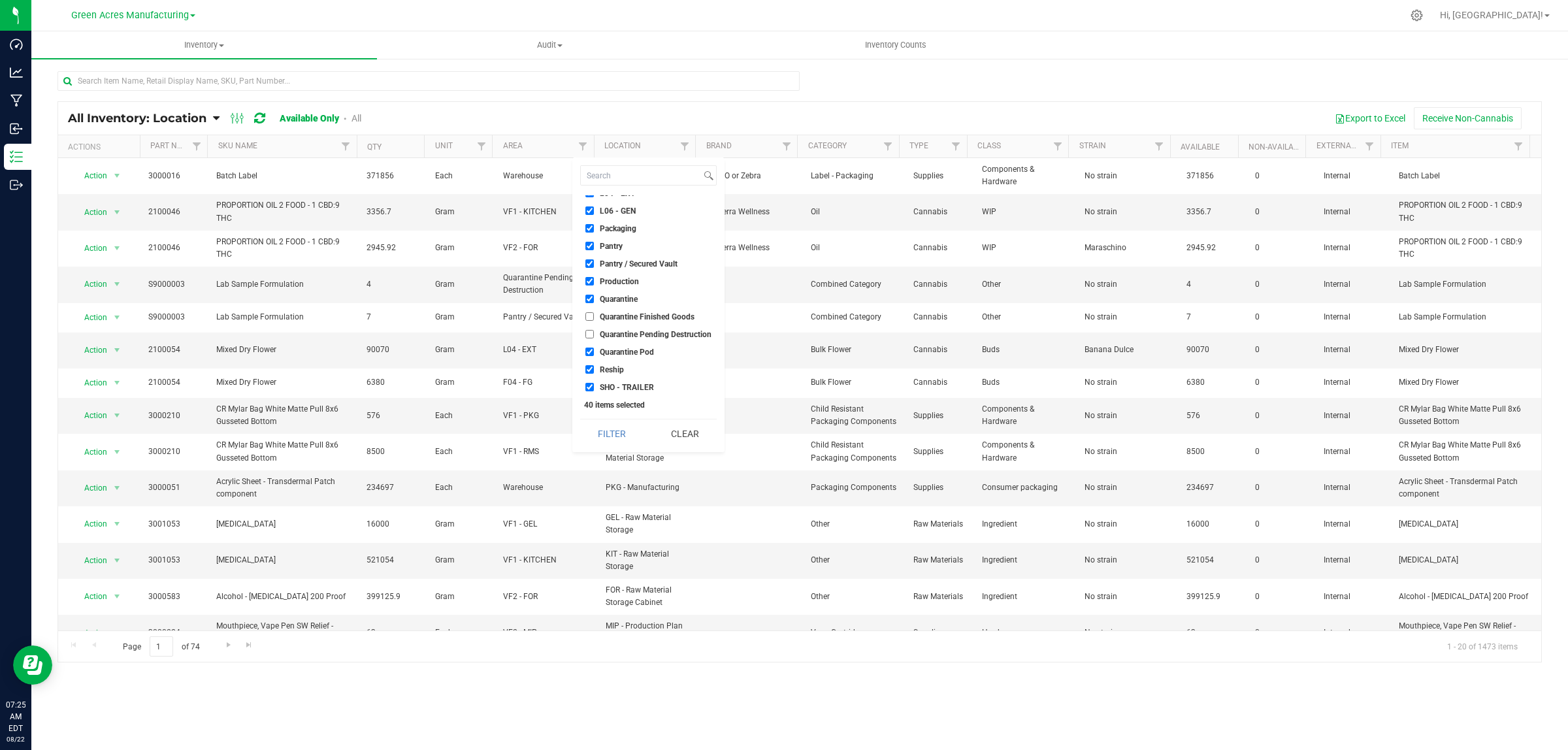
drag, startPoint x: 615, startPoint y: 347, endPoint x: 618, endPoint y: 332, distance: 15.3
click at [615, 346] on li "Quarantine Pod" at bounding box center [648, 352] width 137 height 14
click at [616, 298] on span "Quarantine" at bounding box center [618, 299] width 38 height 8
click at [594, 298] on input "Quarantine" at bounding box center [590, 299] width 9 height 9
checkbox input "false"
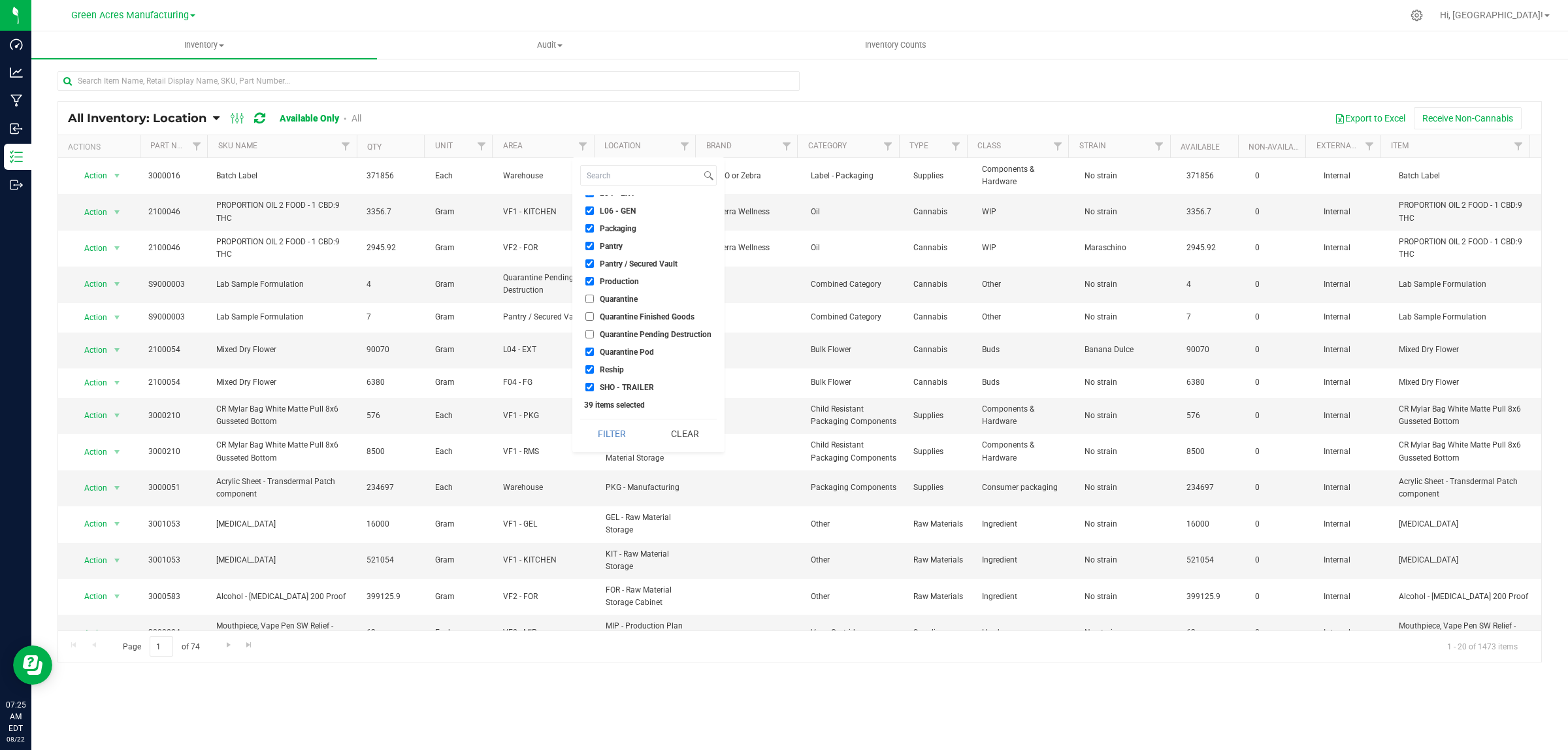
click at [629, 351] on span "Quarantine Pod" at bounding box center [626, 352] width 54 height 8
click at [594, 351] on input "Quarantine Pod" at bounding box center [590, 352] width 9 height 9
checkbox input "false"
click at [612, 437] on button "Filter" at bounding box center [611, 434] width 63 height 29
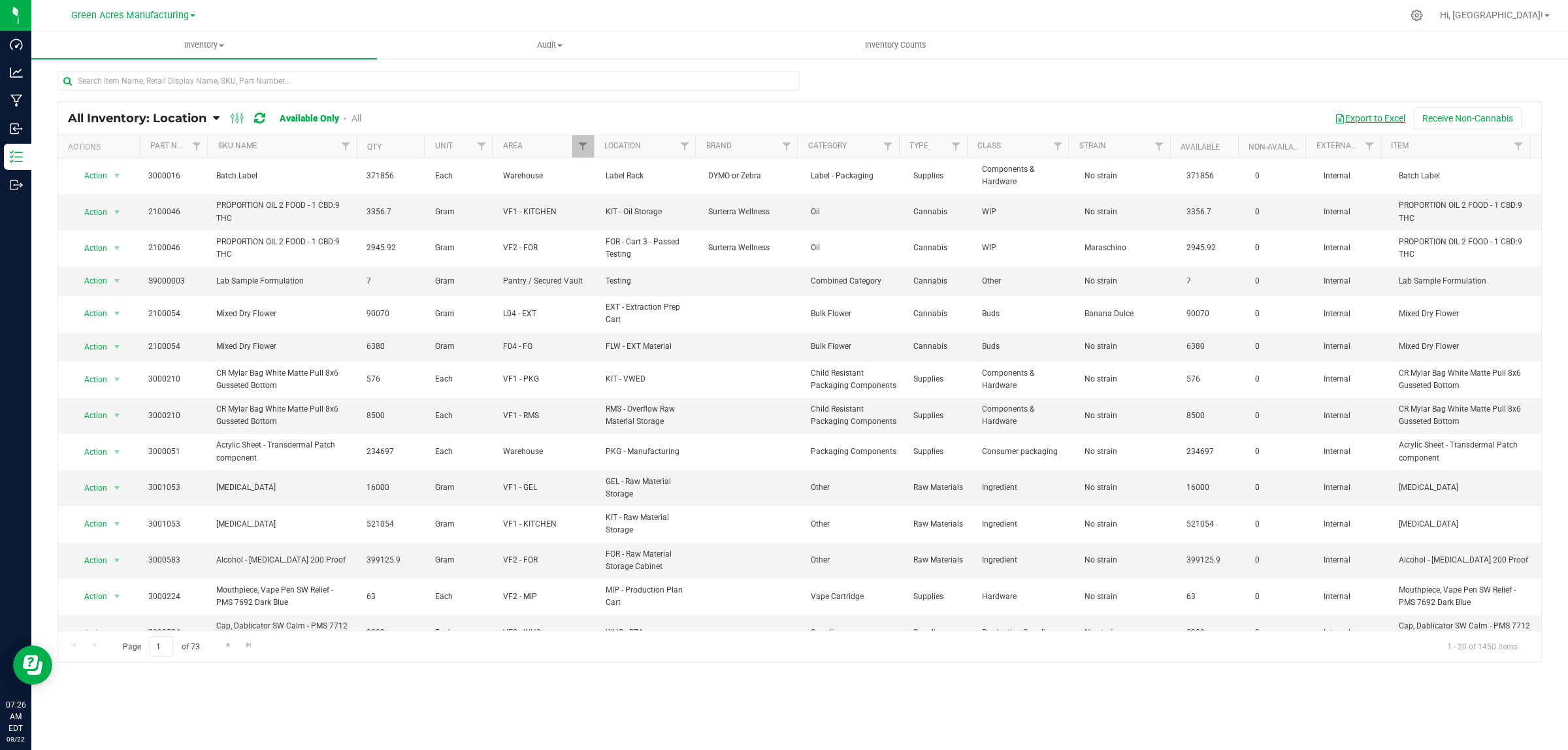
click at [1348, 121] on button "Export to Excel" at bounding box center [1370, 118] width 87 height 23
click at [253, 88] on input "text" at bounding box center [428, 81] width 742 height 20
type input "3"
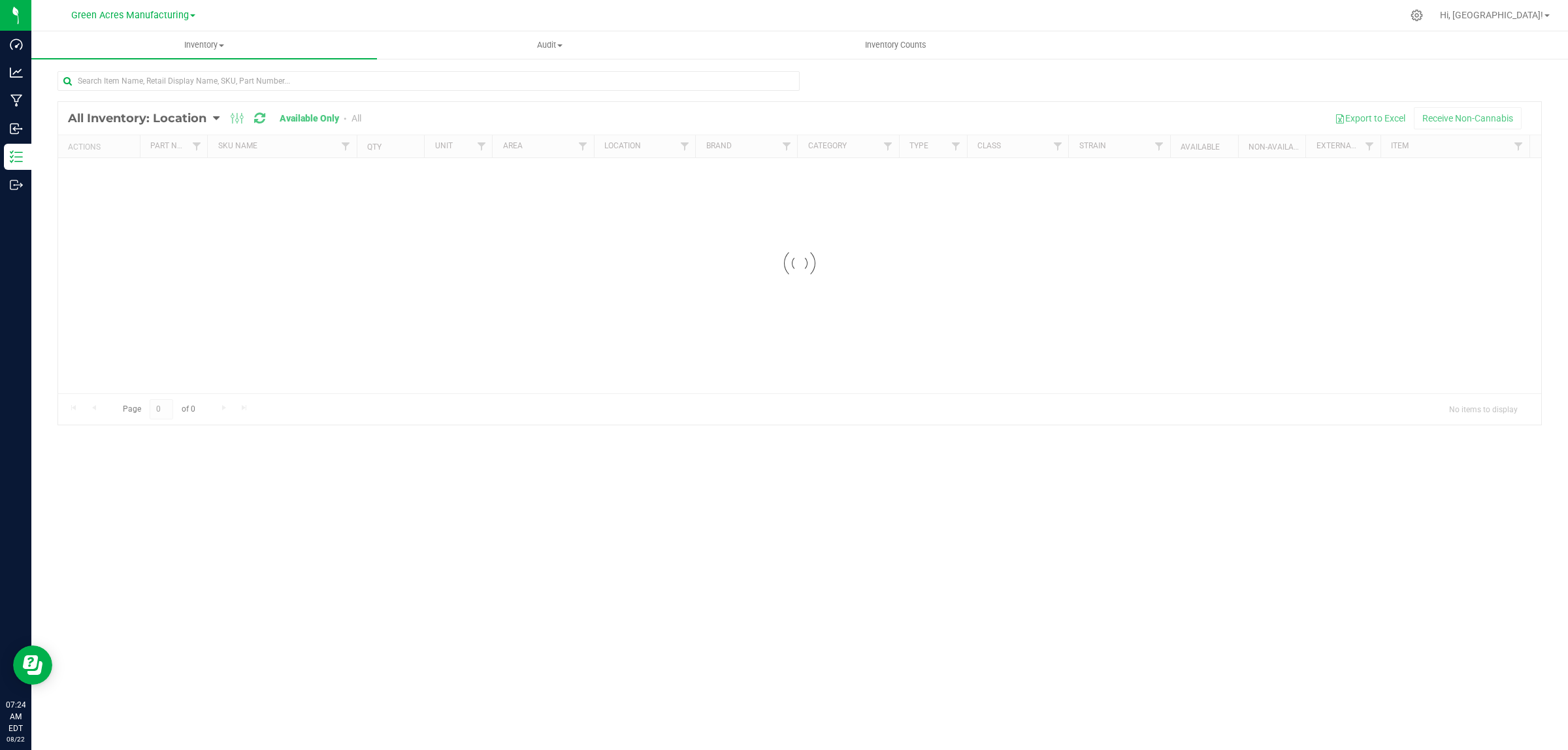
click at [122, 16] on span "Green Acres Manufacturing" at bounding box center [130, 15] width 118 height 11
click at [89, 82] on link "Tampa Warehouse" at bounding box center [133, 81] width 191 height 17
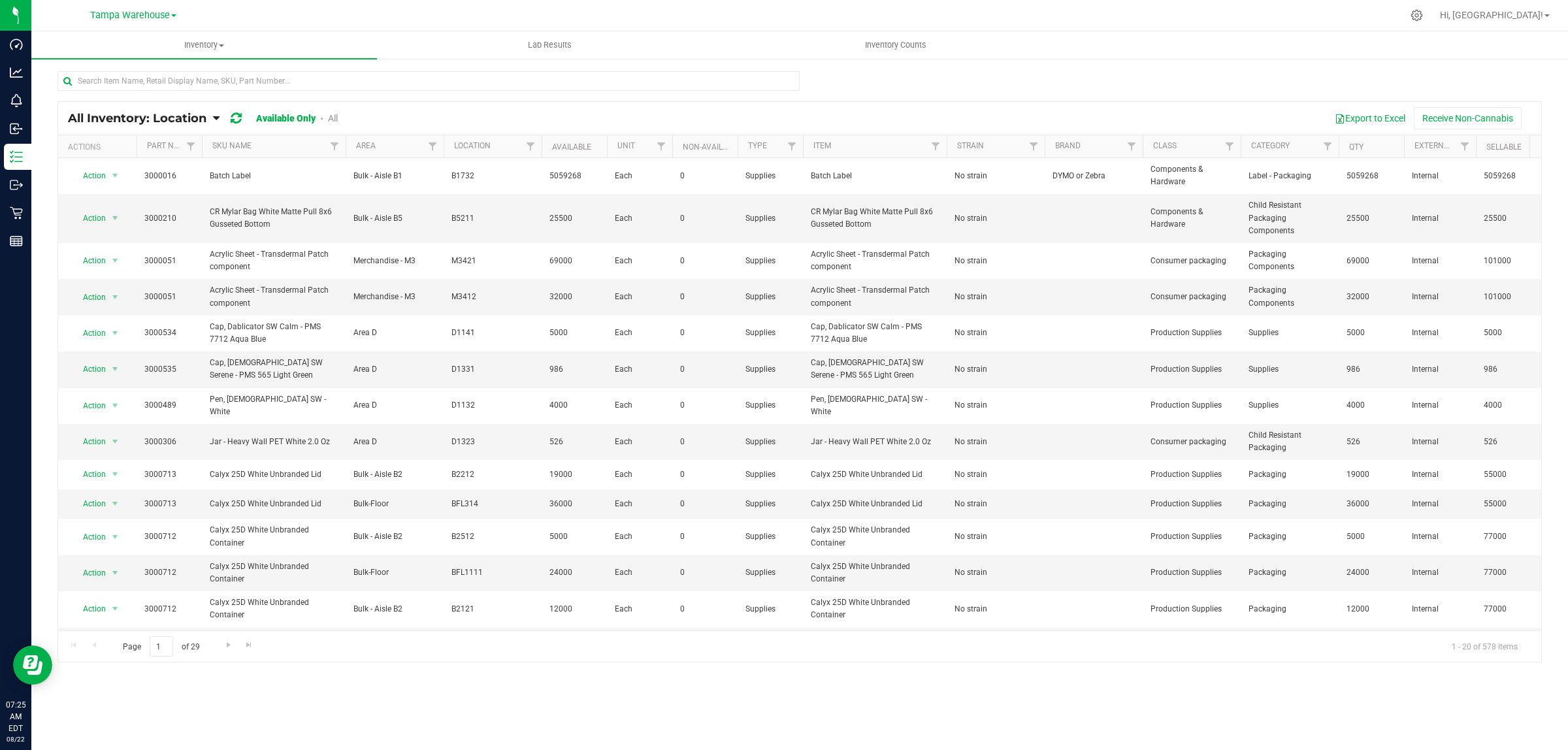
click at [100, 115] on span "All Inventory: Location" at bounding box center [137, 118] width 139 height 15
click at [588, 119] on div "Export to Excel Receive Non-Cannabis" at bounding box center [945, 118] width 1174 height 23
click at [429, 147] on span "Filter" at bounding box center [432, 146] width 10 height 10
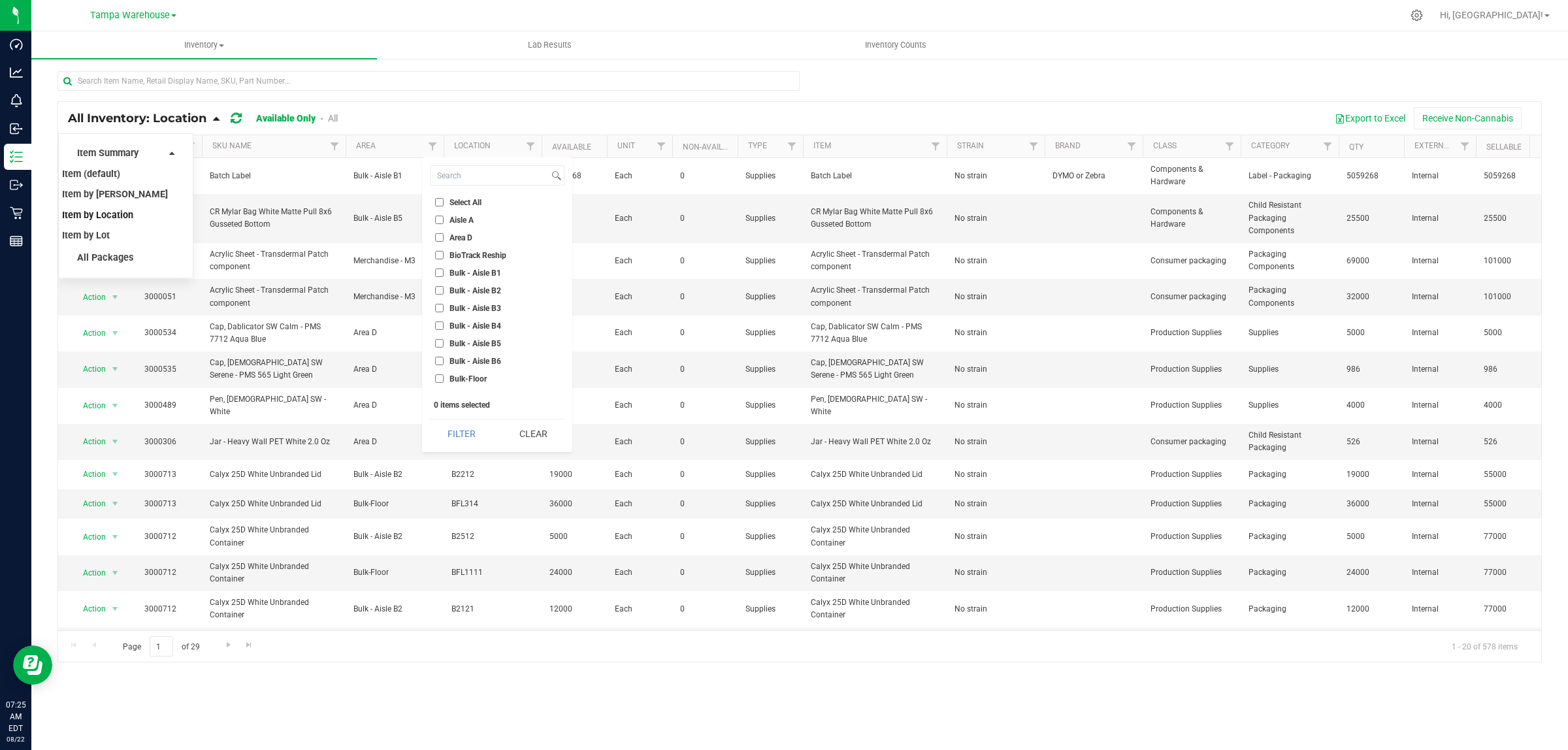
click at [472, 203] on span "Select All" at bounding box center [466, 202] width 32 height 8
click at [443, 203] on input "Select All" at bounding box center [440, 202] width 9 height 9
checkbox input "true"
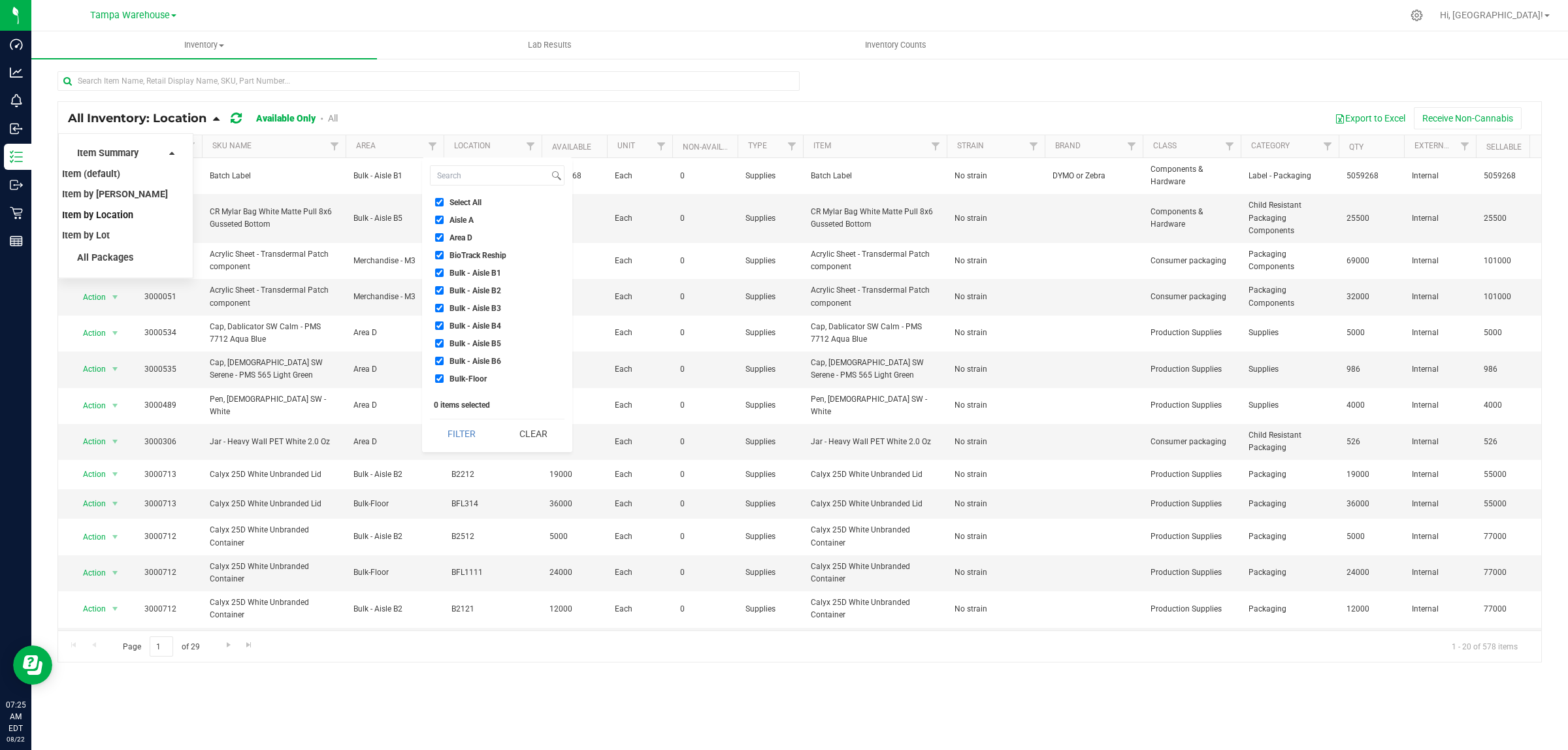
checkbox input "true"
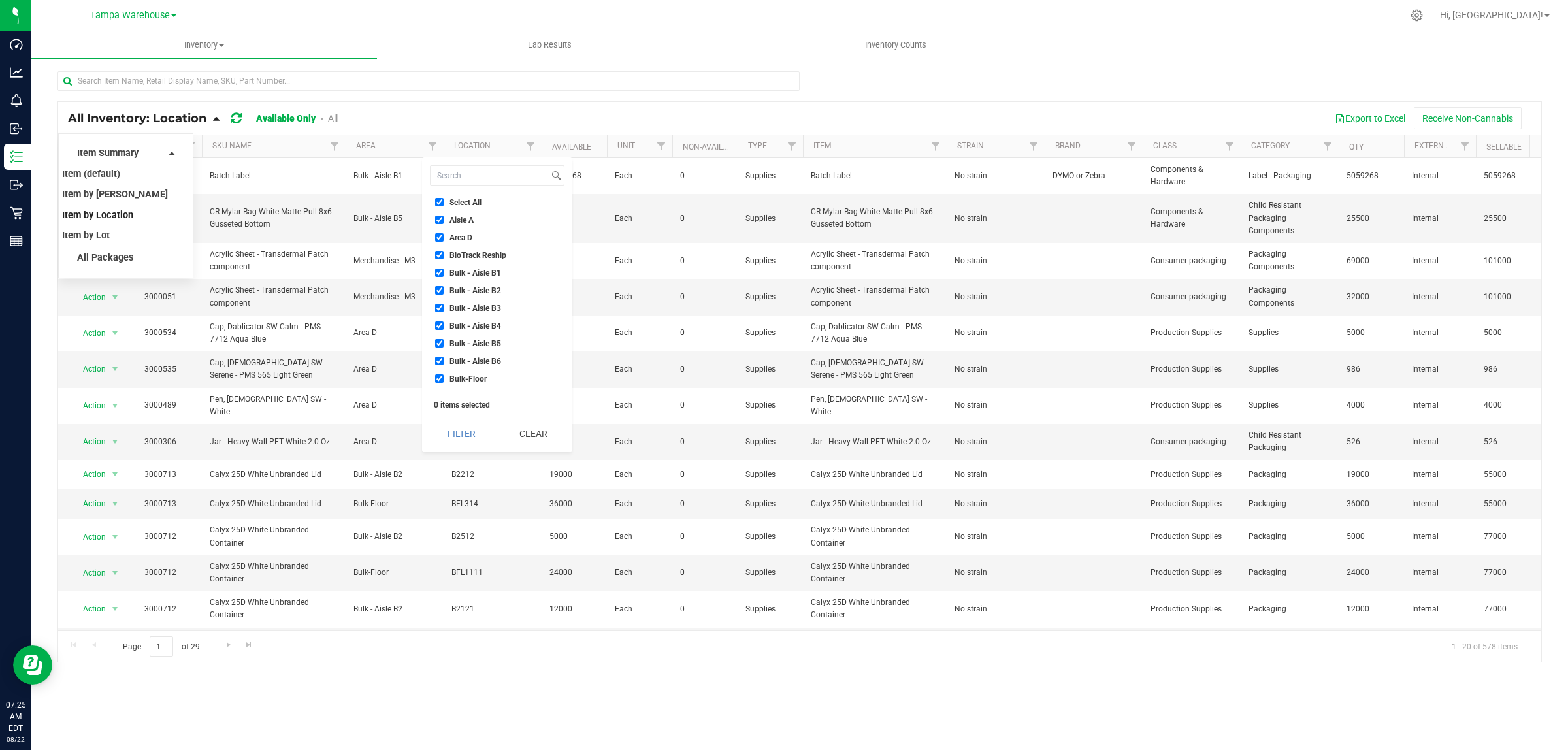
checkbox input "true"
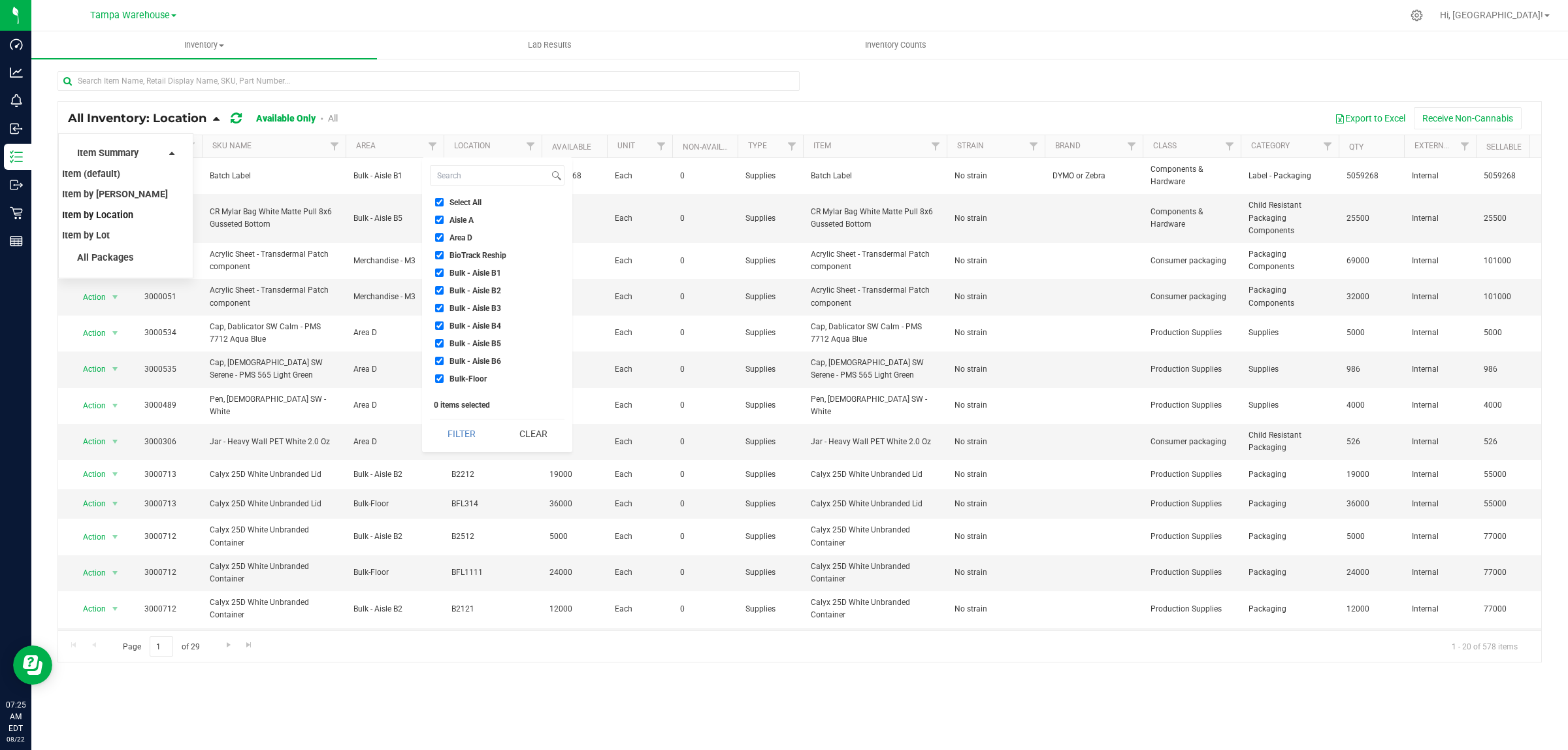
checkbox input "true"
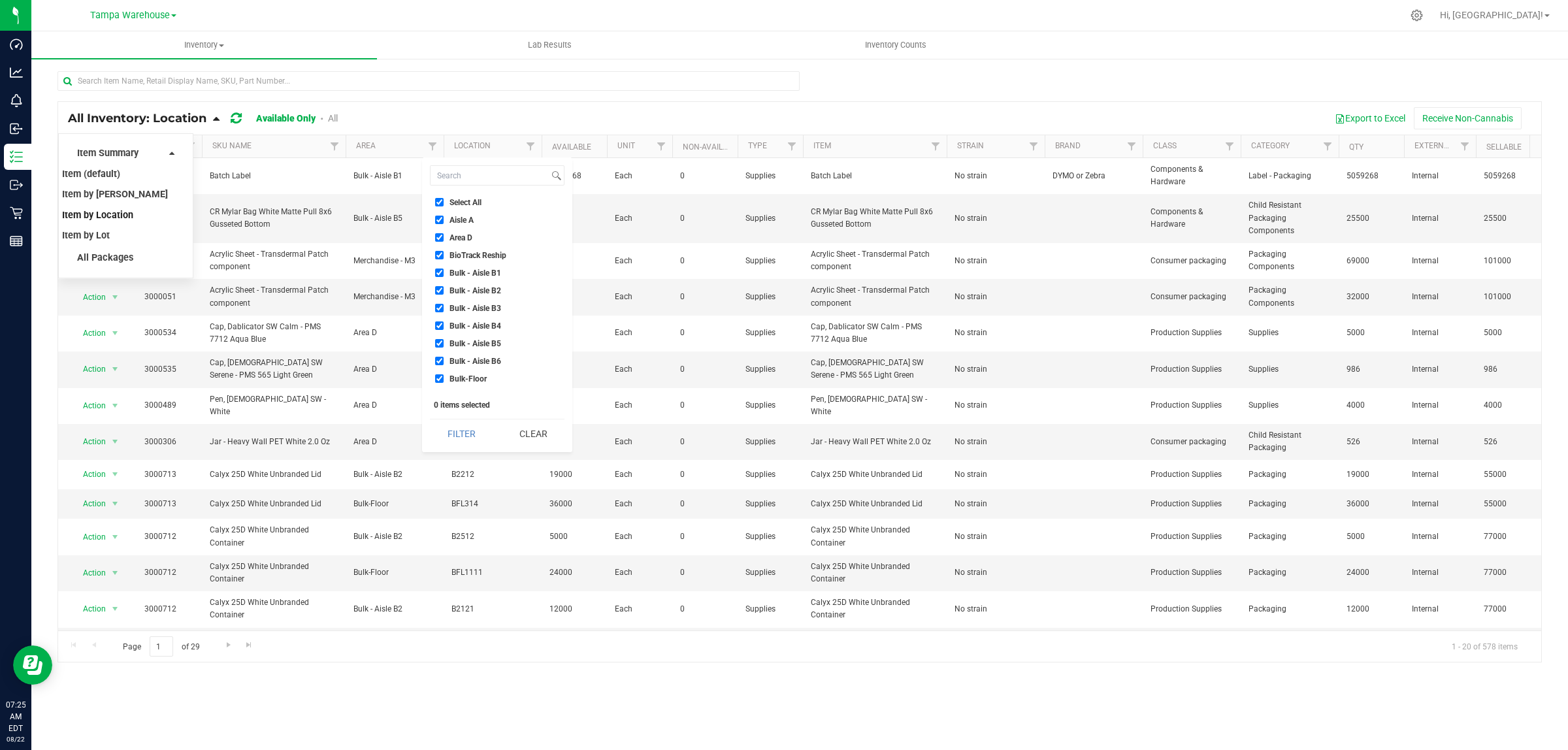
checkbox input "true"
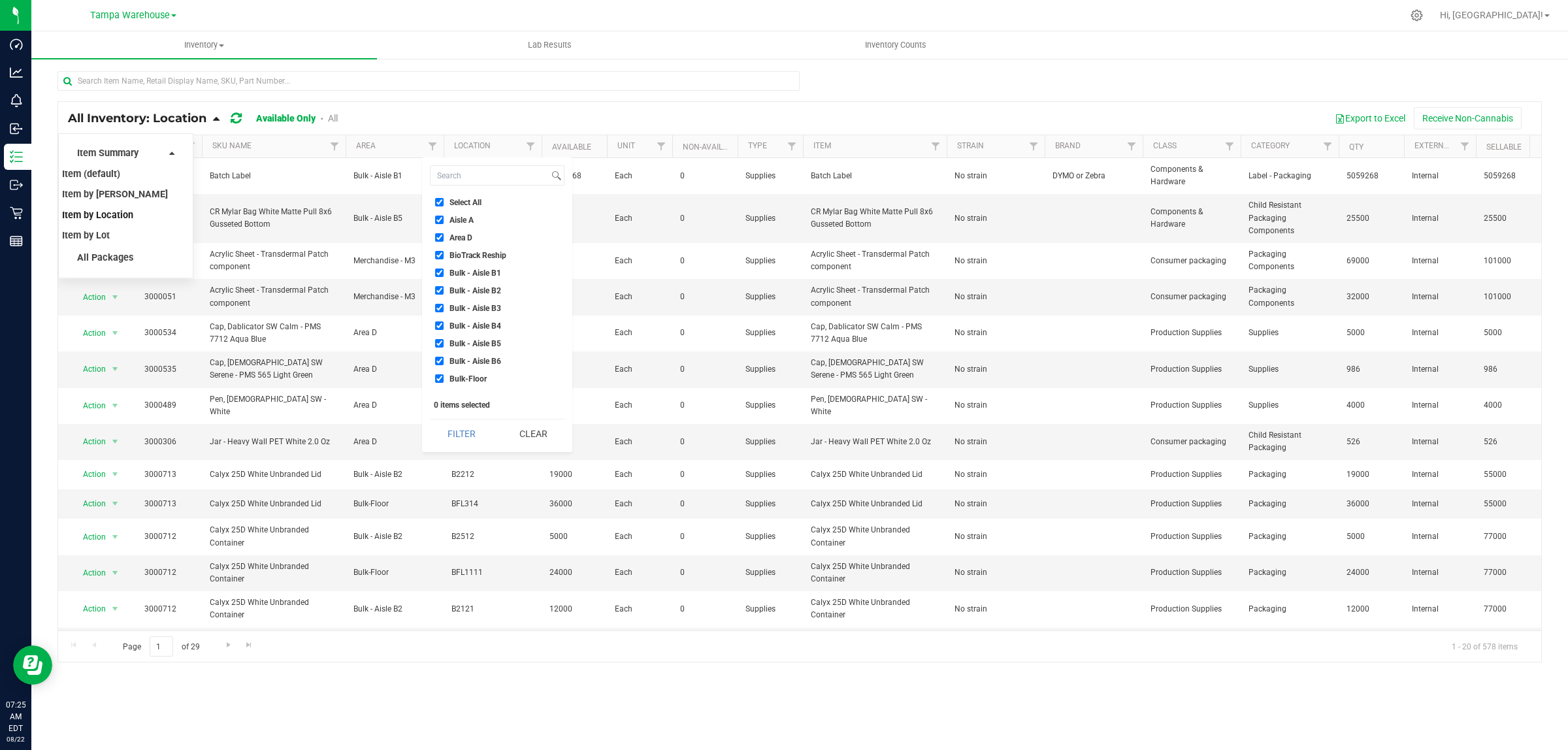
checkbox input "true"
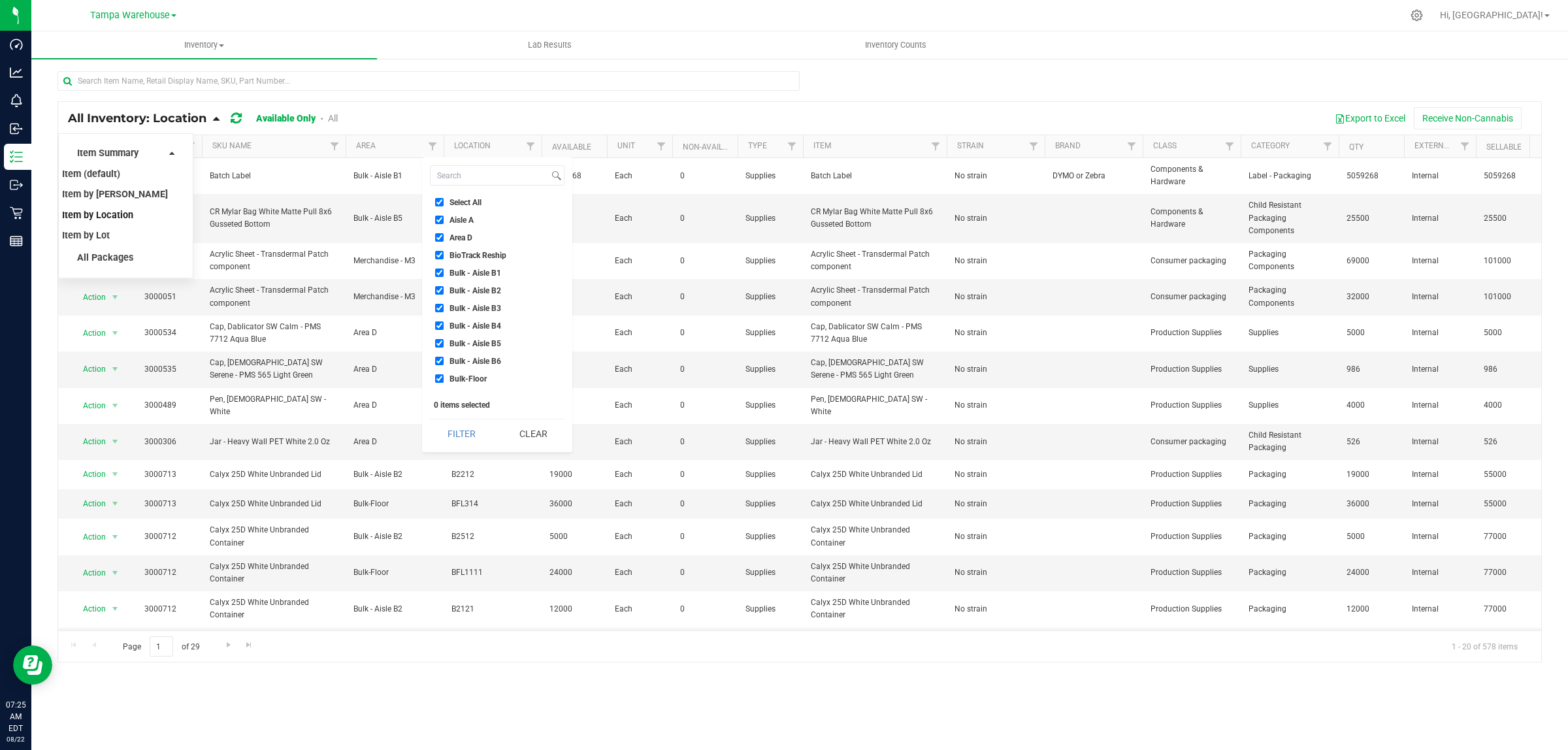
checkbox input "true"
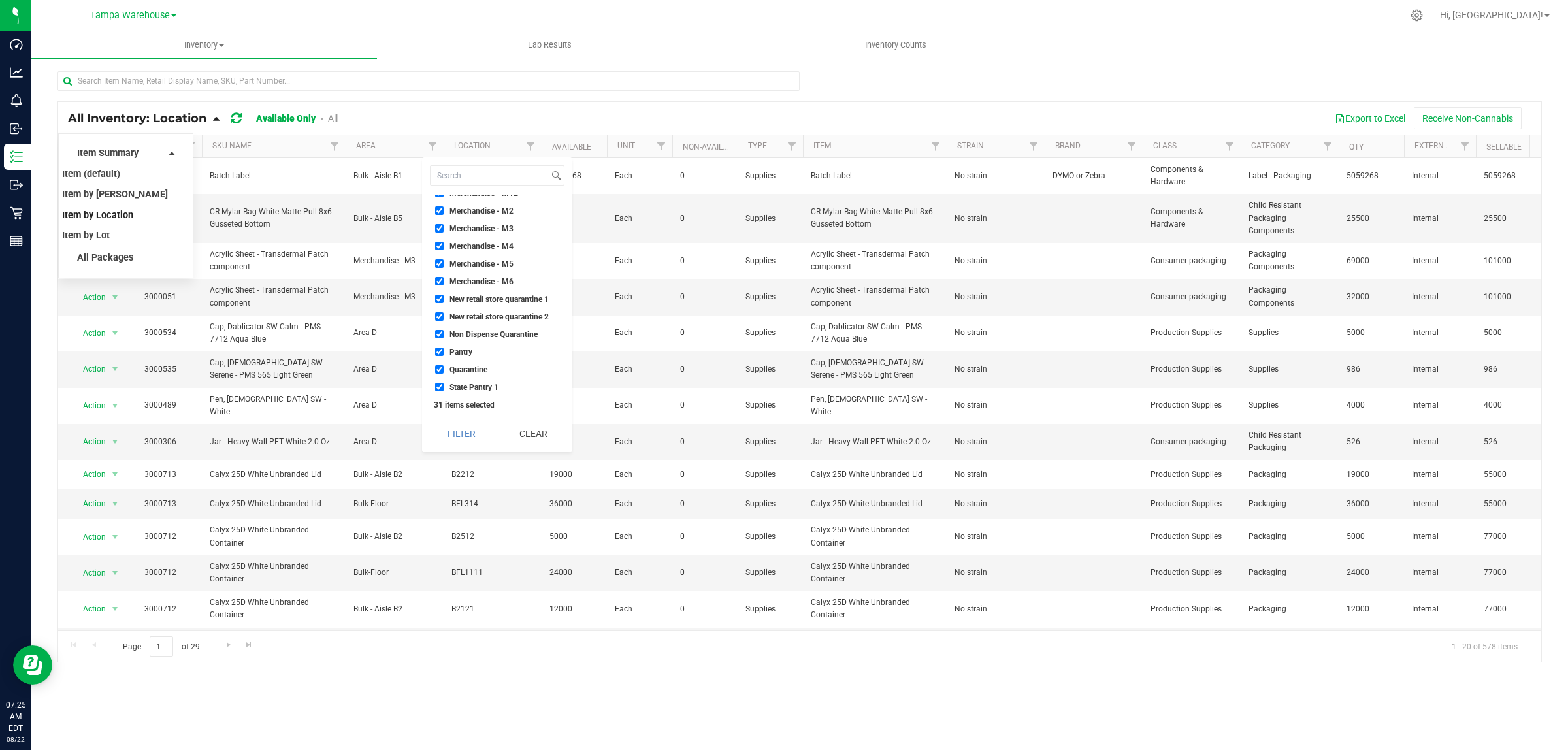
click at [512, 293] on li "New retail store quarantine 1" at bounding box center [497, 299] width 134 height 14
click at [509, 295] on span "New retail store quarantine 1" at bounding box center [499, 299] width 100 height 8
click at [443, 295] on input "New retail store quarantine 1" at bounding box center [440, 299] width 9 height 9
checkbox input "false"
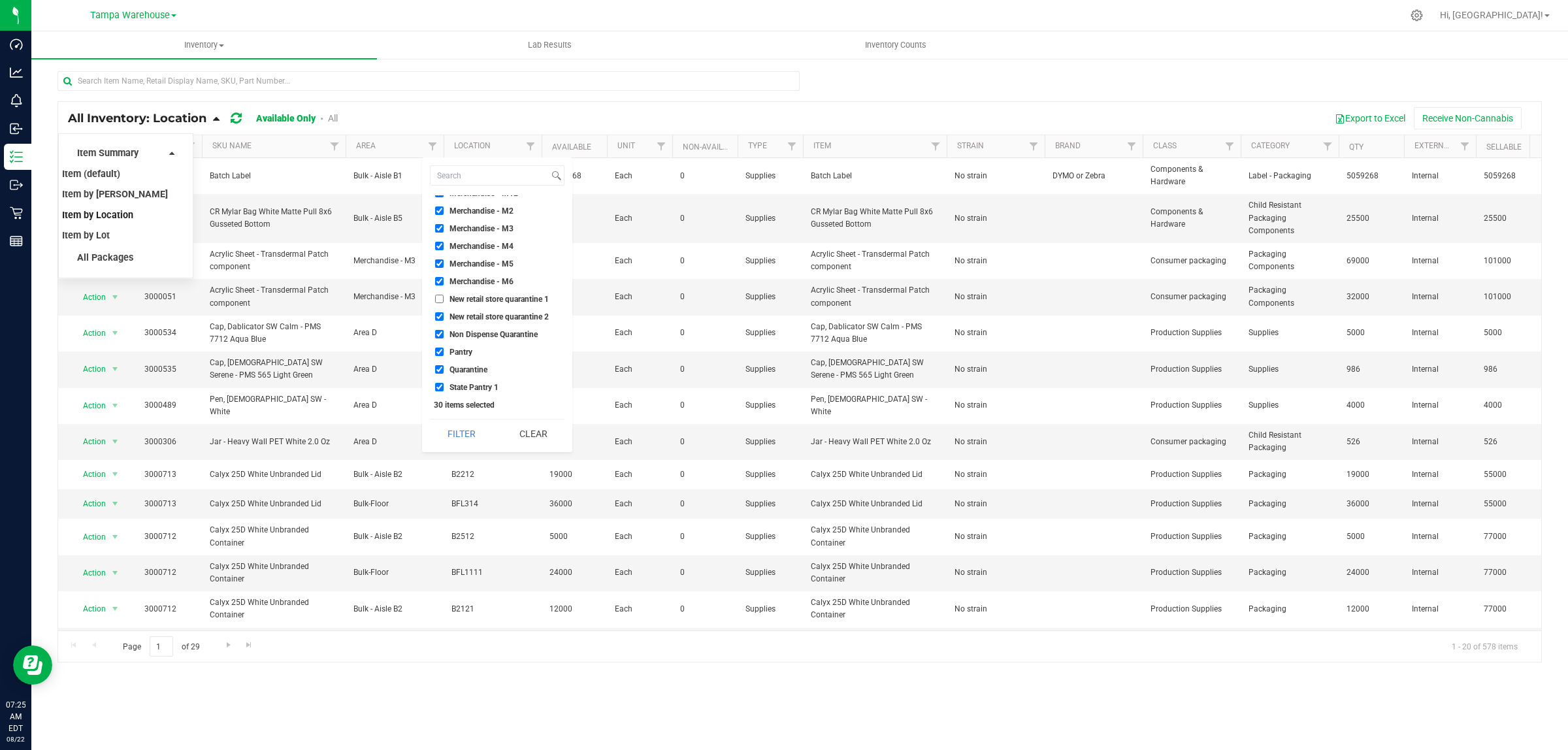
click at [504, 319] on span "New retail store quarantine 2" at bounding box center [499, 317] width 100 height 8
click at [443, 319] on input "New retail store quarantine 2" at bounding box center [440, 317] width 9 height 9
checkbox input "false"
click at [504, 336] on span "Non Dispense Quarantine" at bounding box center [493, 334] width 88 height 8
click at [443, 336] on input "Non Dispense Quarantine" at bounding box center [440, 334] width 9 height 9
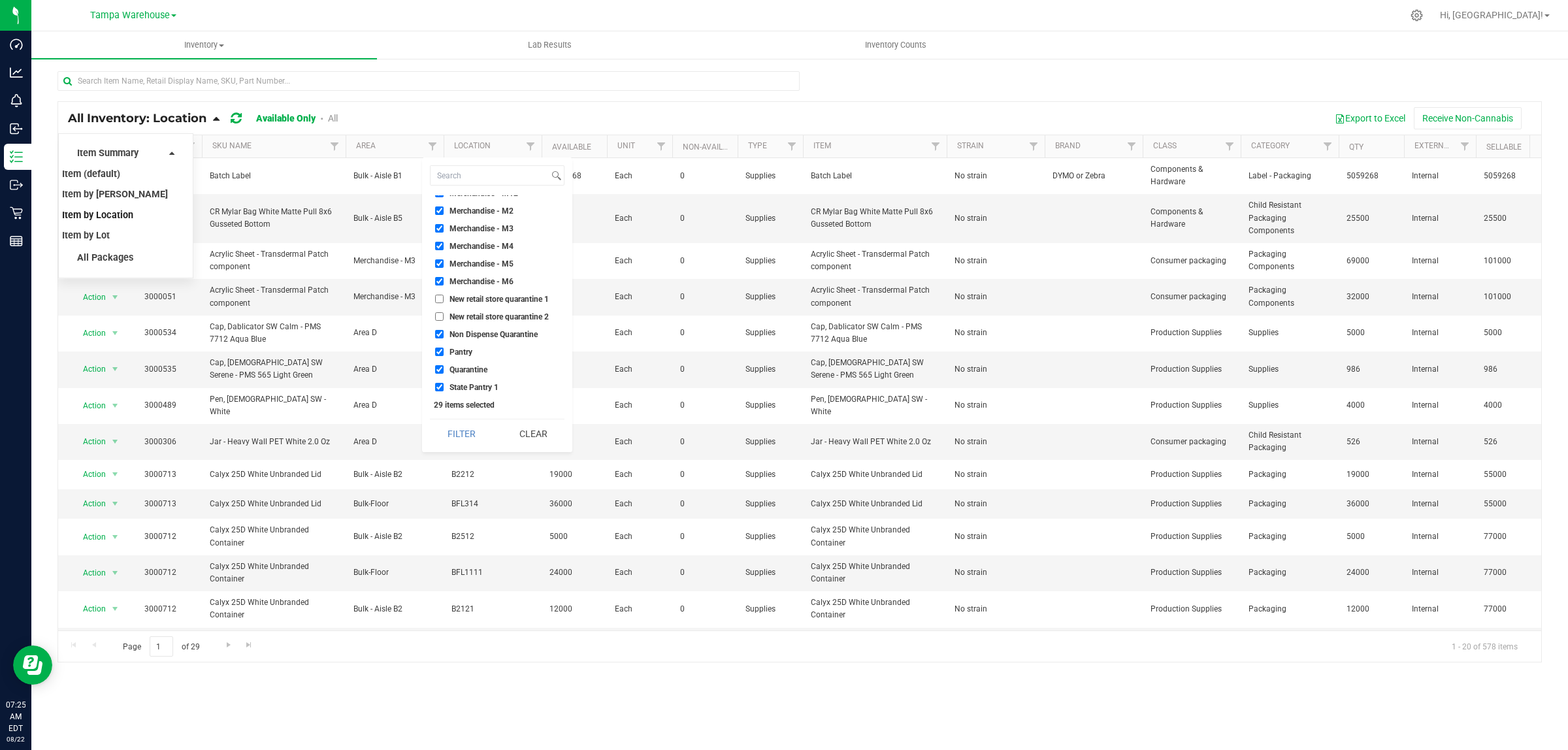
checkbox input "false"
click at [480, 369] on span "Quarantine" at bounding box center [469, 369] width 38 height 8
click at [443, 369] on input "Quarantine" at bounding box center [440, 370] width 9 height 9
checkbox input "false"
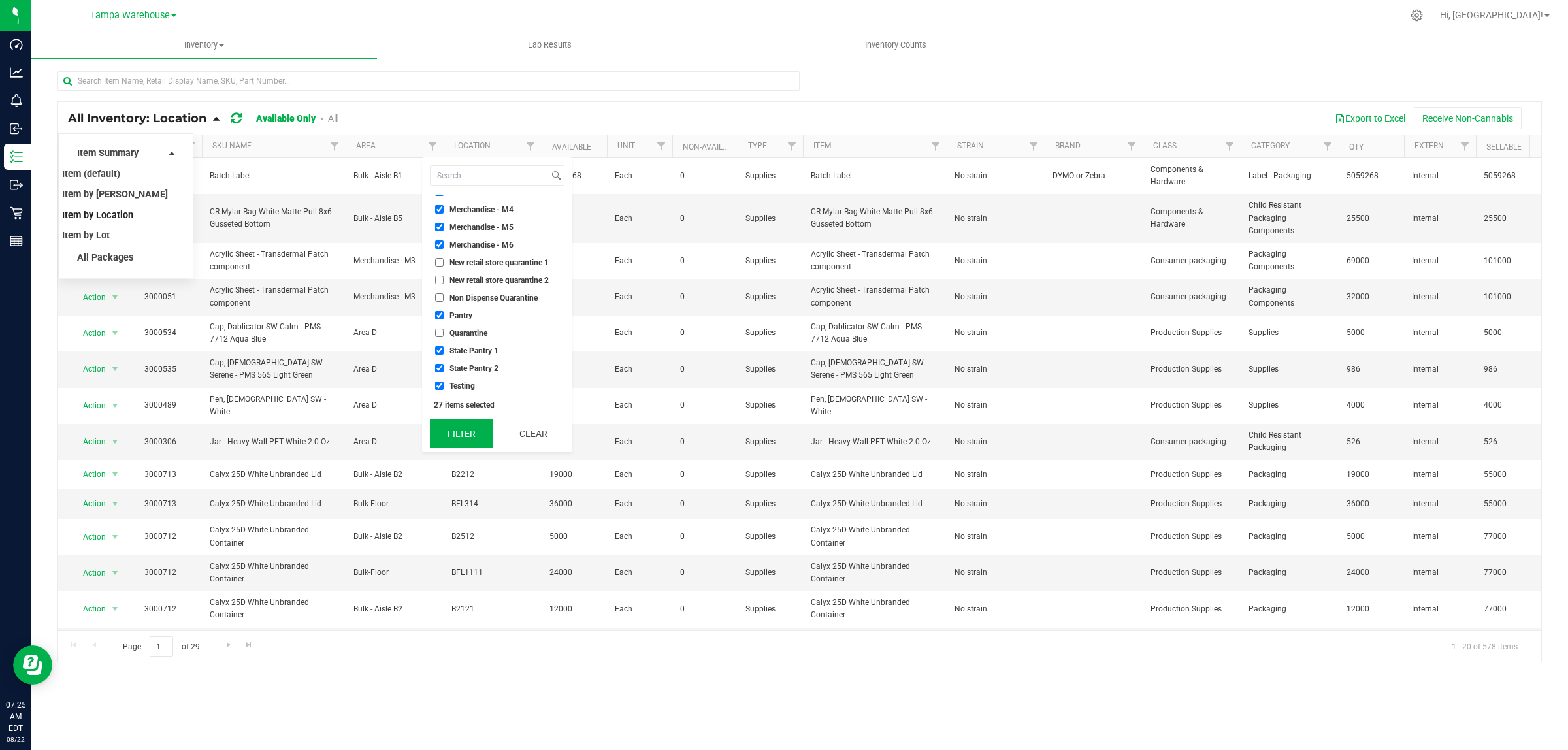
click at [477, 439] on button "Filter" at bounding box center [461, 434] width 62 height 29
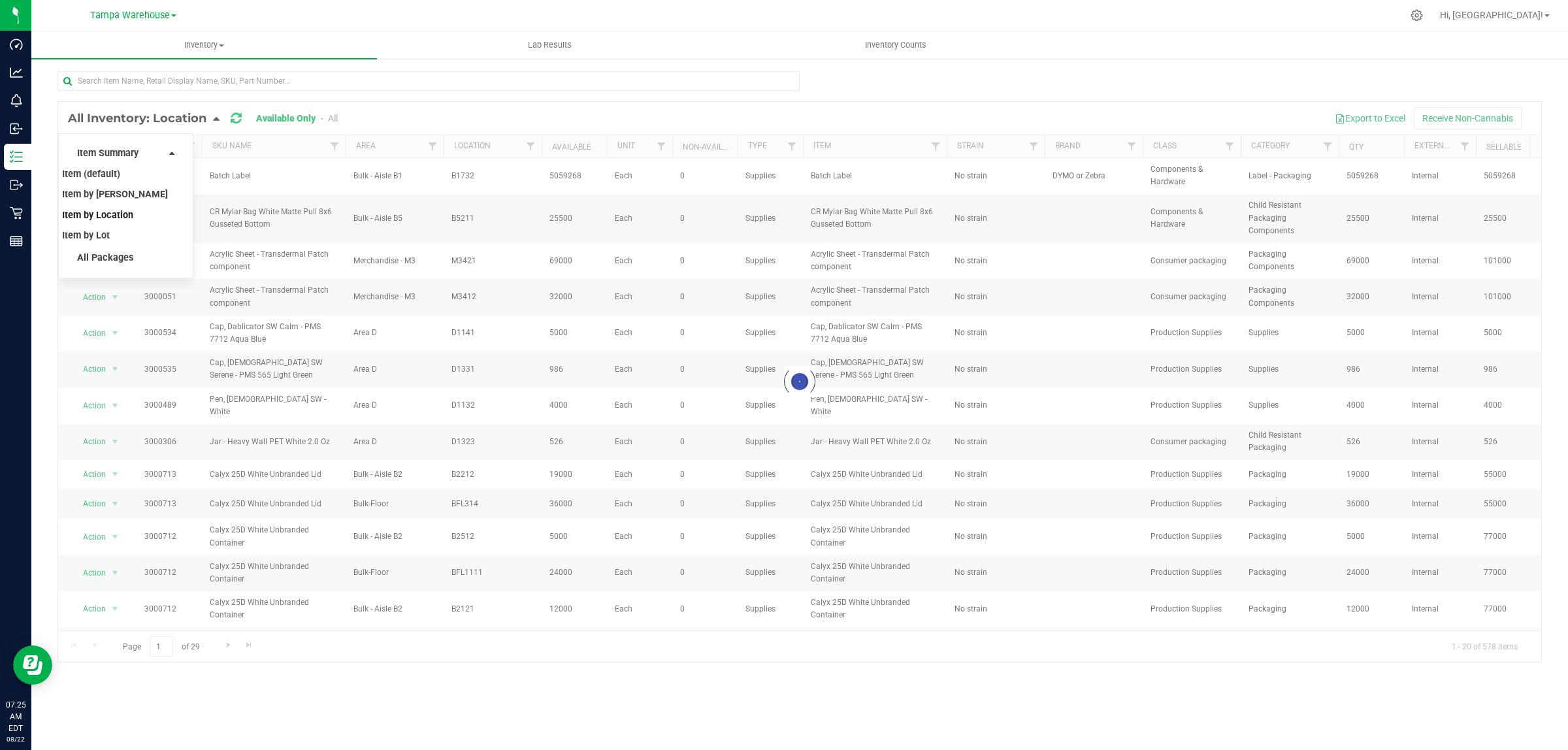
click at [131, 120] on div at bounding box center [799, 382] width 1483 height 560
click at [382, 121] on div "Export to Excel Receive Non-Cannabis" at bounding box center [945, 118] width 1174 height 23
click at [154, 121] on span "All Inventory: Location" at bounding box center [137, 118] width 139 height 15
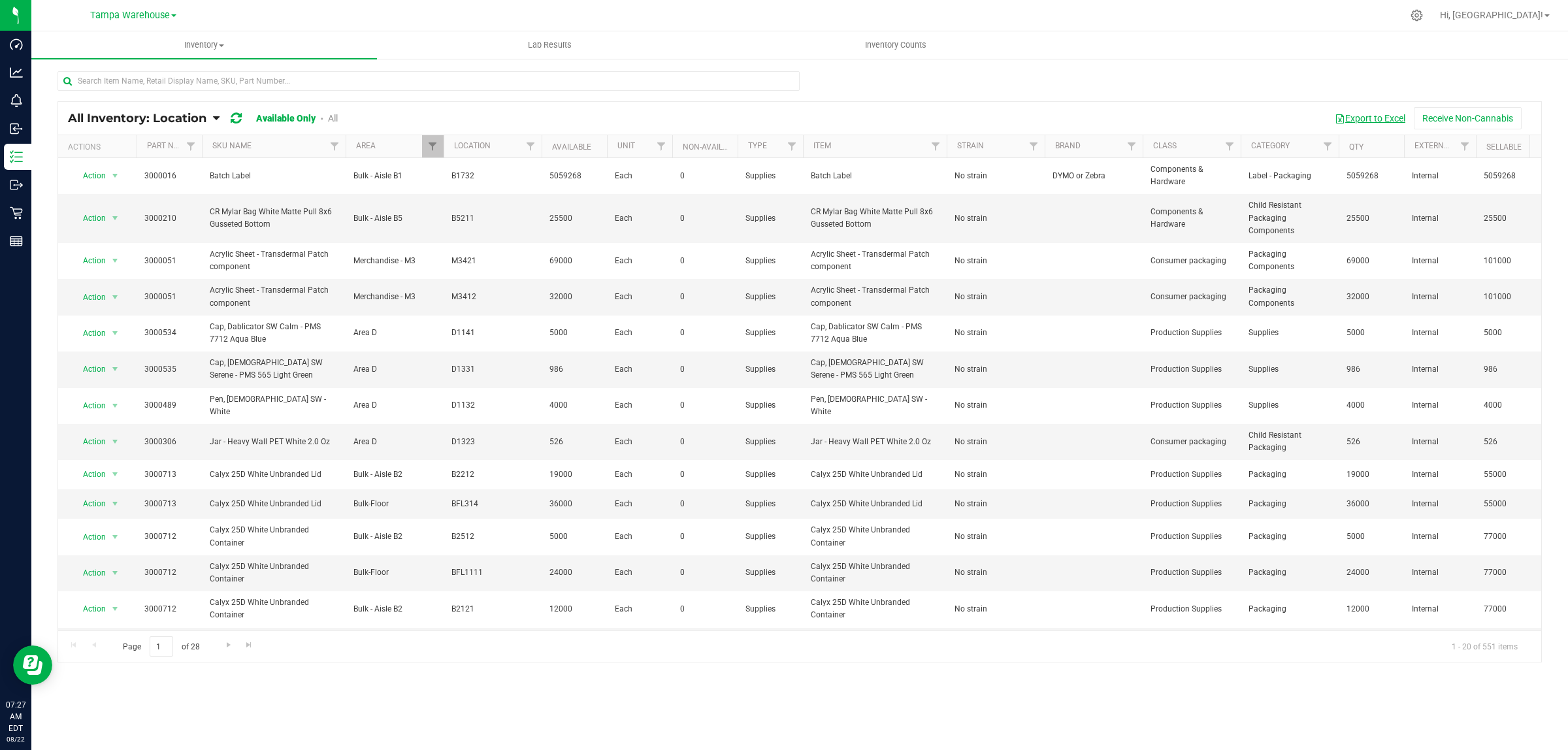
click at [1348, 113] on button "Export to Excel" at bounding box center [1370, 118] width 87 height 23
click at [126, 75] on input "text" at bounding box center [428, 81] width 742 height 20
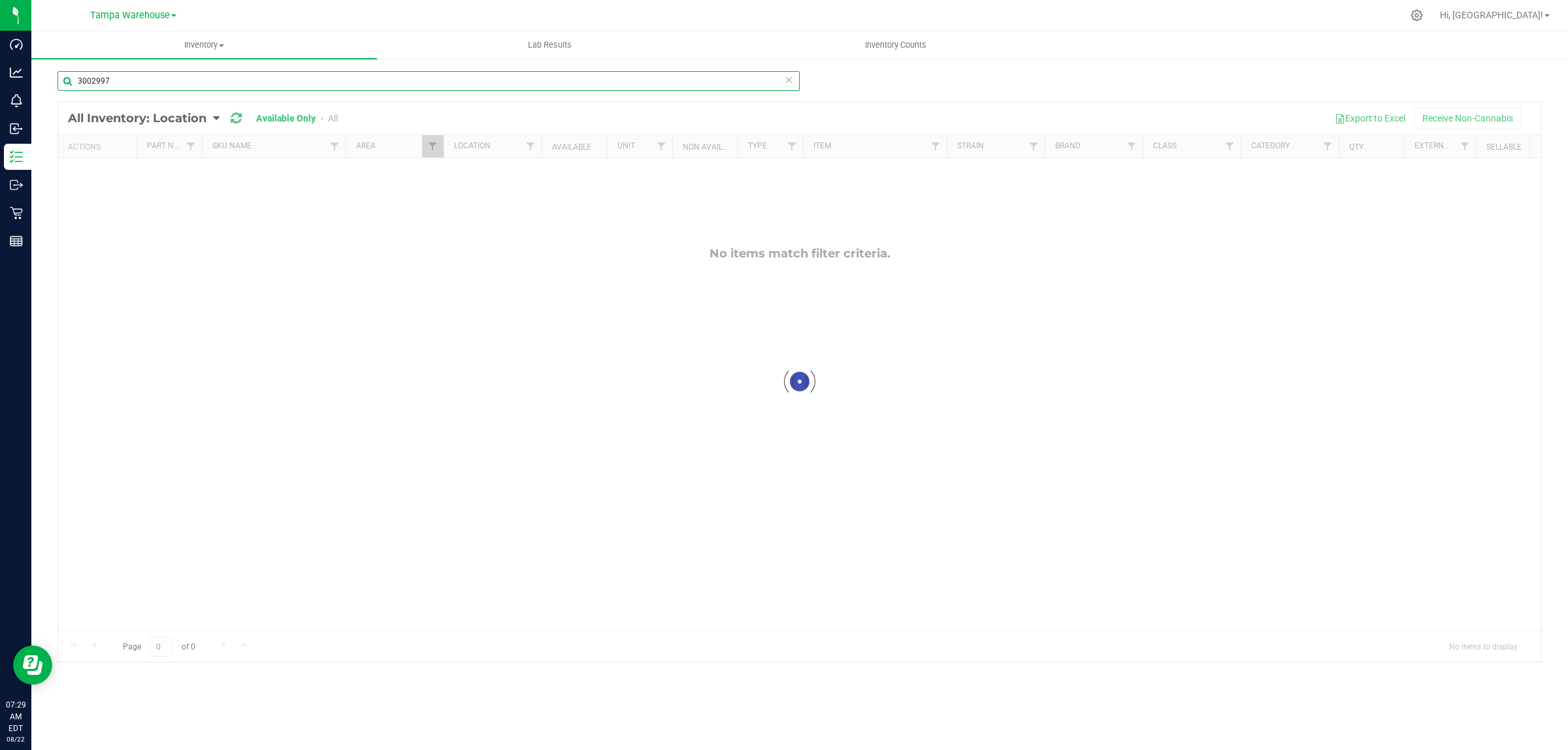
type input "3002997"
